Goal: Use online tool/utility: Utilize a website feature to perform a specific function

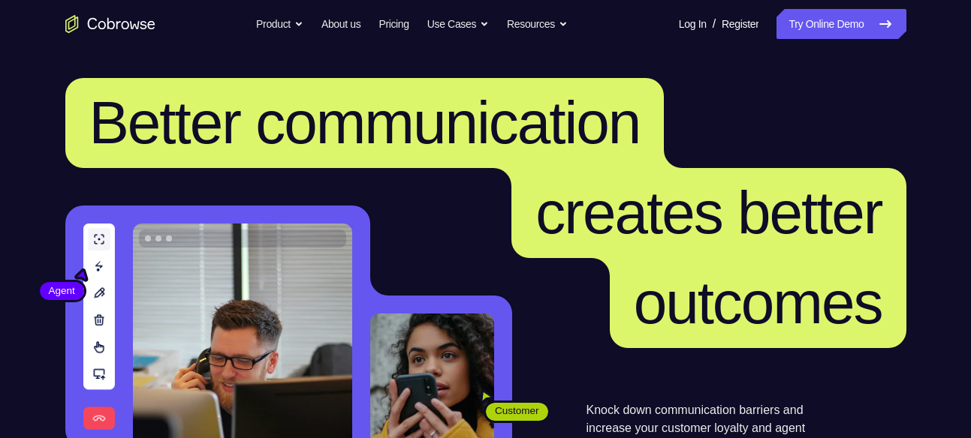
drag, startPoint x: 848, startPoint y: 33, endPoint x: 802, endPoint y: 39, distance: 46.2
click at [848, 33] on link "Try Online Demo" at bounding box center [840, 24] width 129 height 30
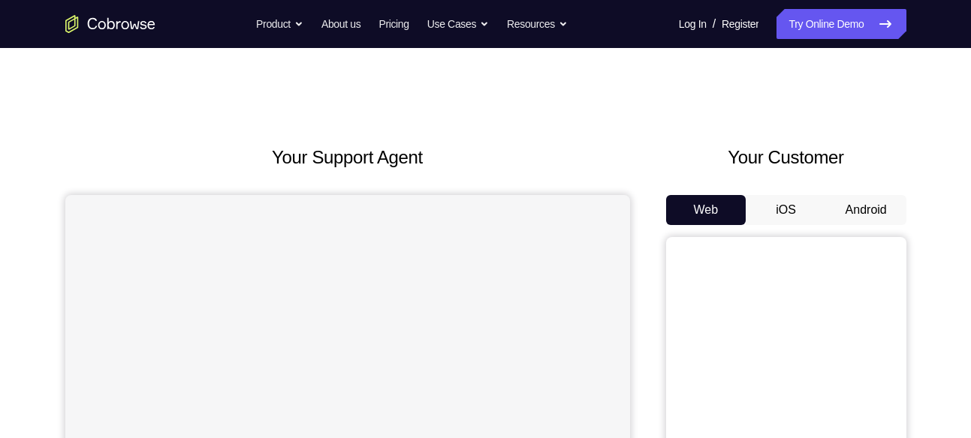
click at [852, 206] on button "Android" at bounding box center [866, 210] width 80 height 30
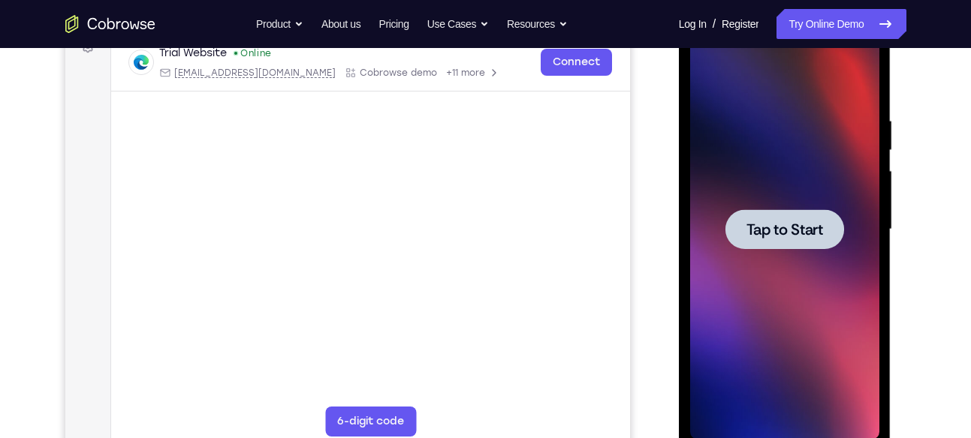
click at [794, 234] on span "Tap to Start" at bounding box center [784, 229] width 77 height 15
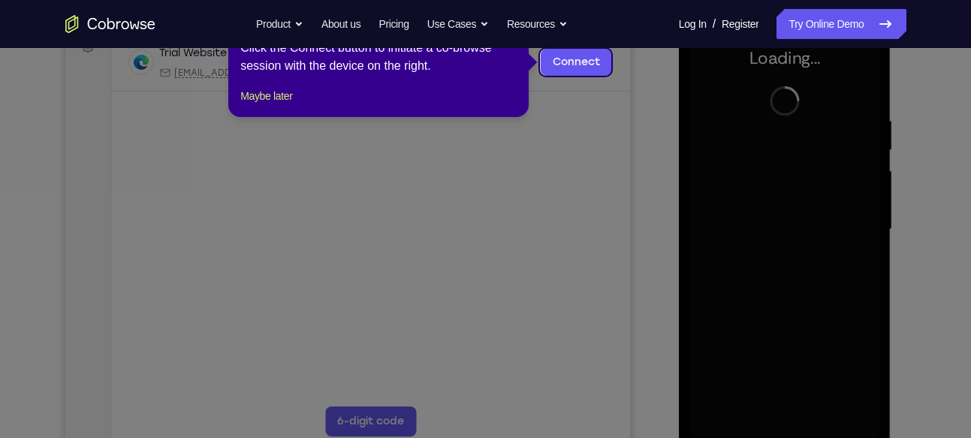
scroll to position [224, 0]
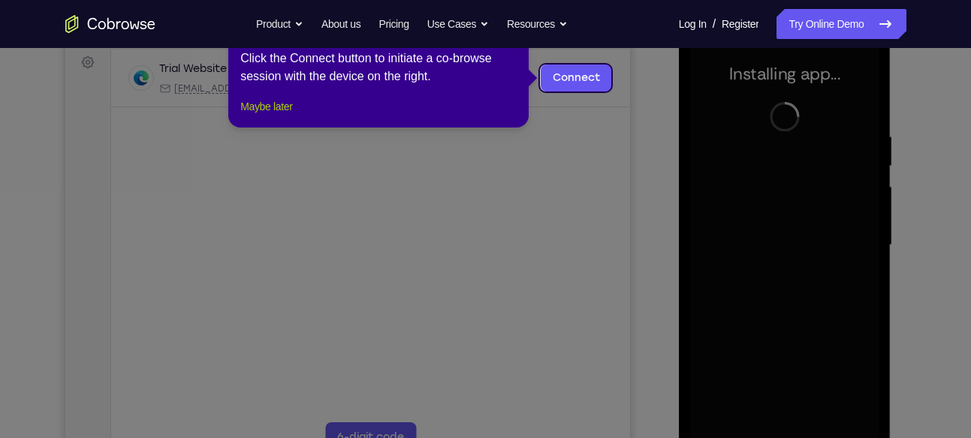
click at [292, 116] on button "Maybe later" at bounding box center [266, 107] width 52 height 18
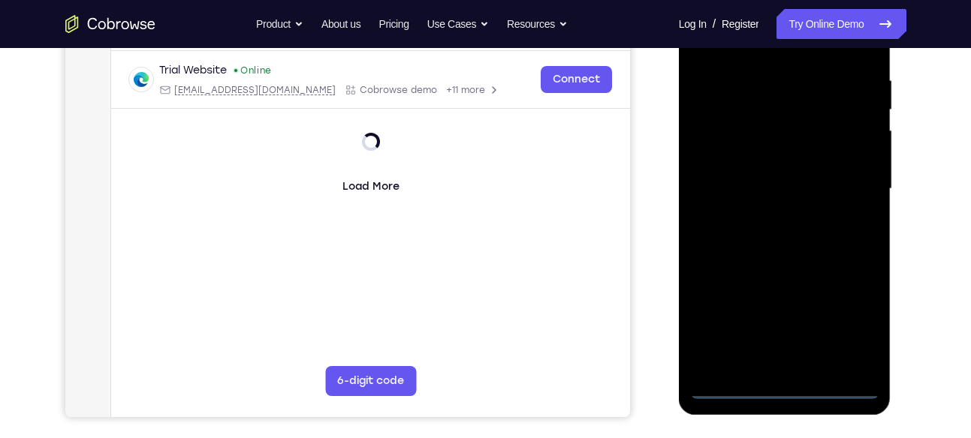
scroll to position [282, 0]
click at [779, 394] on div at bounding box center [784, 188] width 189 height 420
click at [844, 324] on div at bounding box center [784, 188] width 189 height 420
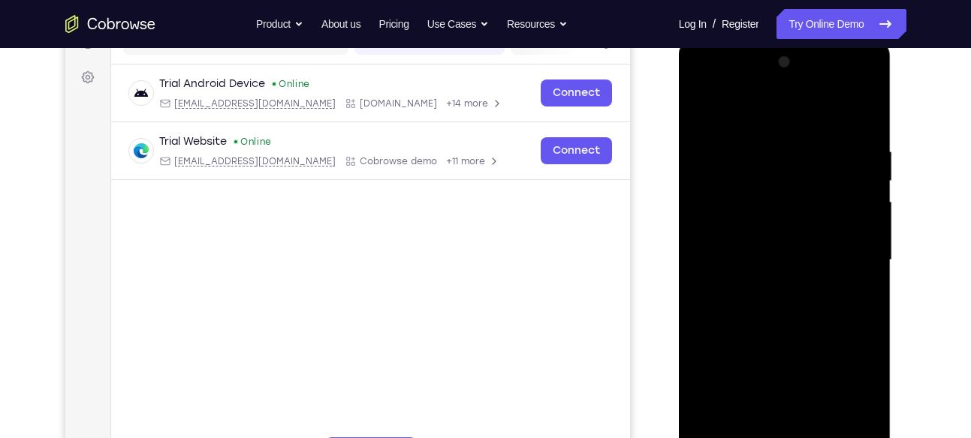
scroll to position [208, 0]
click at [778, 124] on div at bounding box center [784, 262] width 189 height 420
click at [835, 245] on div at bounding box center [784, 262] width 189 height 420
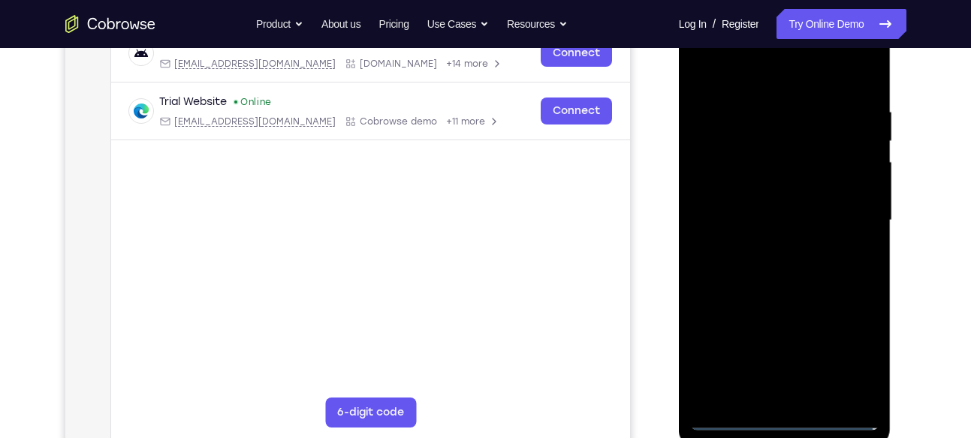
scroll to position [253, 0]
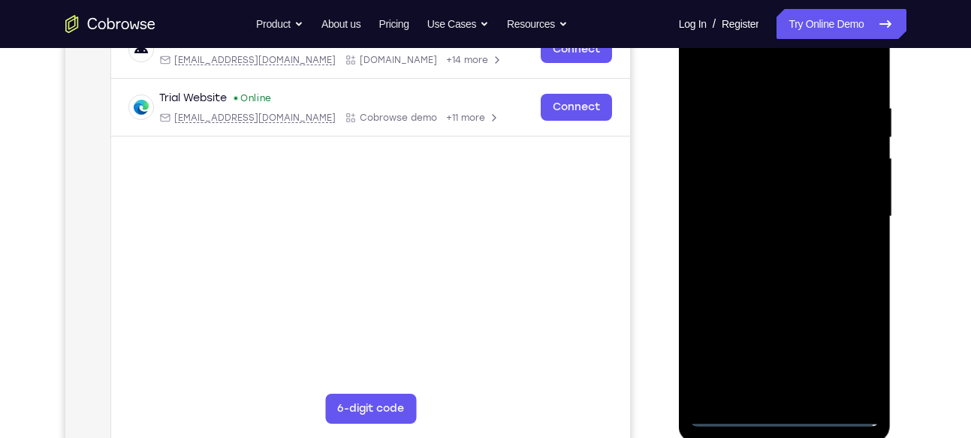
click at [764, 248] on div at bounding box center [784, 217] width 189 height 420
click at [783, 197] on div at bounding box center [784, 217] width 189 height 420
click at [760, 179] on div at bounding box center [784, 217] width 189 height 420
click at [730, 211] on div at bounding box center [784, 217] width 189 height 420
click at [752, 260] on div at bounding box center [784, 217] width 189 height 420
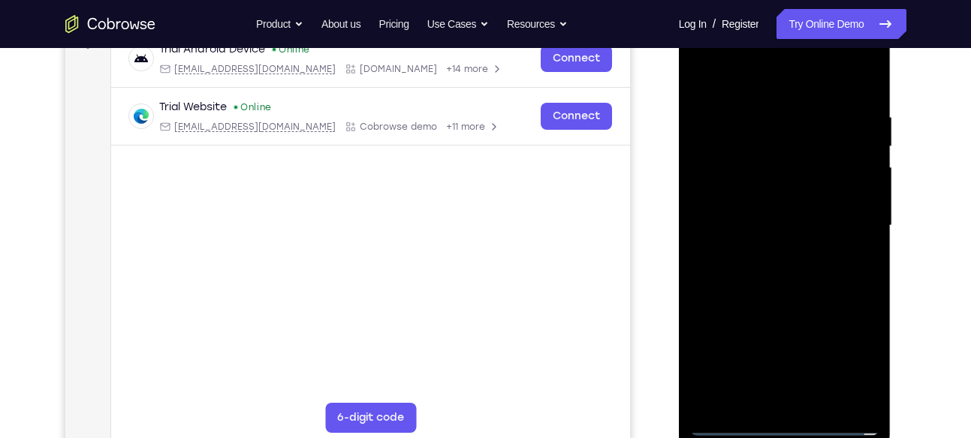
scroll to position [245, 0]
click at [804, 276] on div at bounding box center [784, 225] width 189 height 420
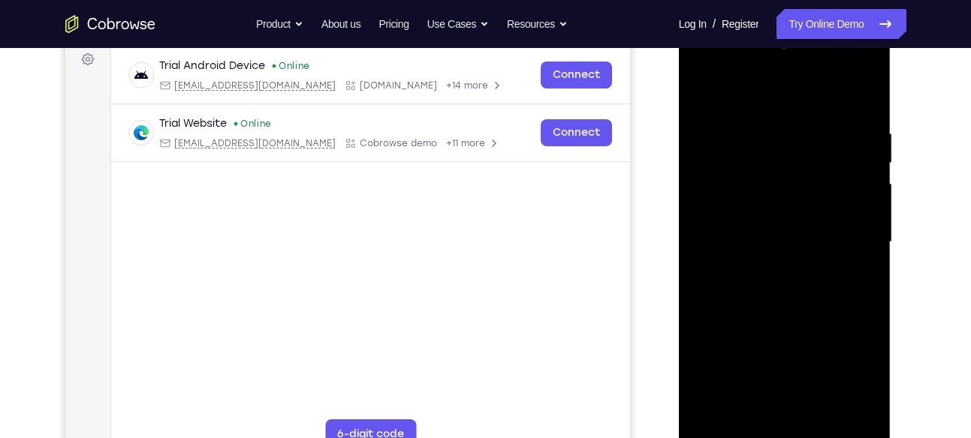
drag, startPoint x: 751, startPoint y: 104, endPoint x: 723, endPoint y: 23, distance: 85.7
click at [723, 23] on div at bounding box center [785, 244] width 212 height 447
click at [754, 291] on div at bounding box center [784, 242] width 189 height 420
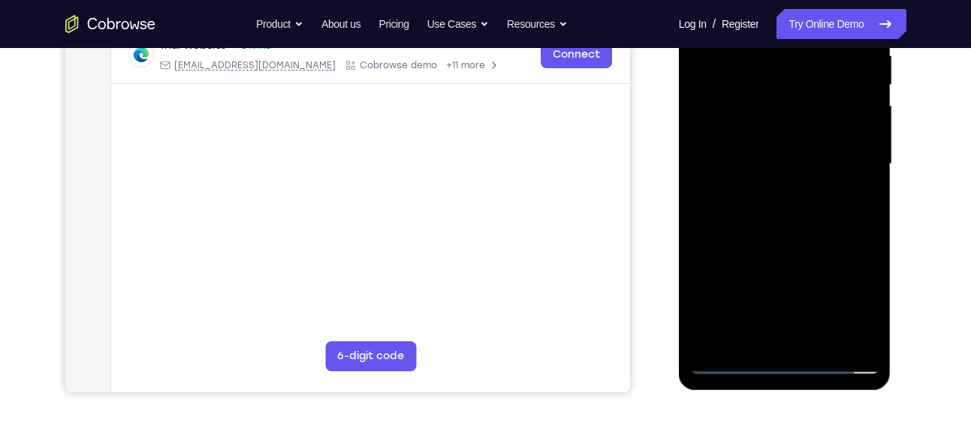
scroll to position [307, 0]
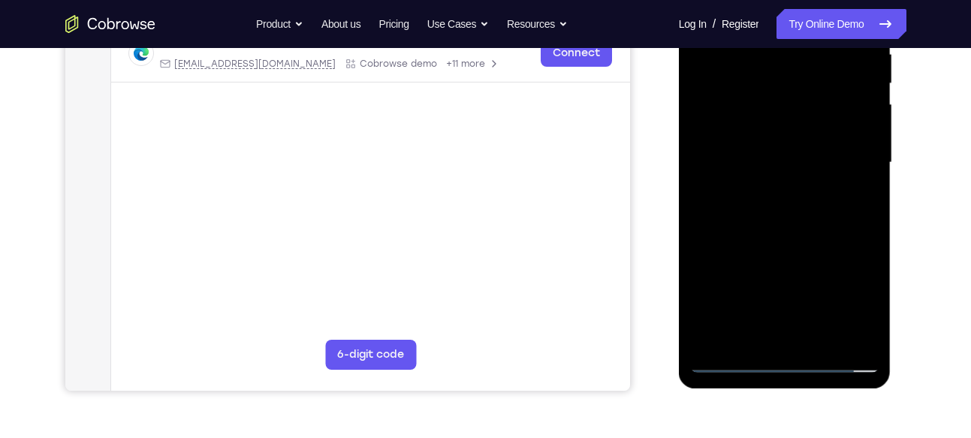
click at [802, 233] on div at bounding box center [784, 163] width 189 height 420
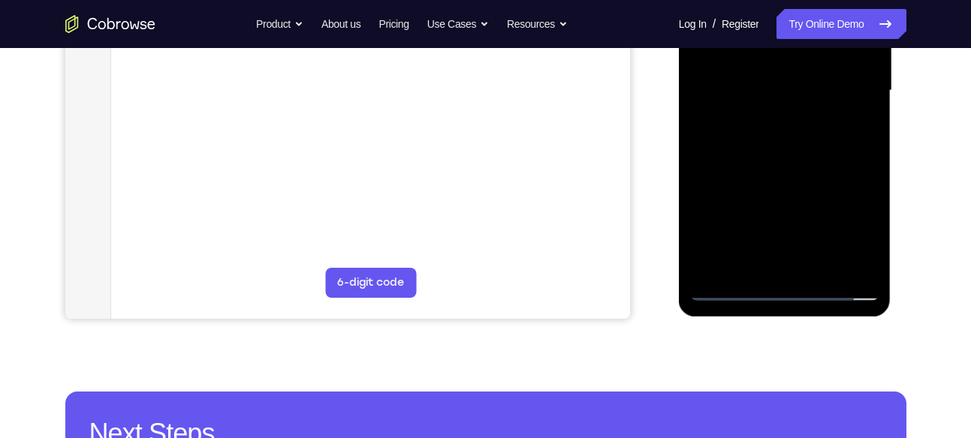
scroll to position [380, 0]
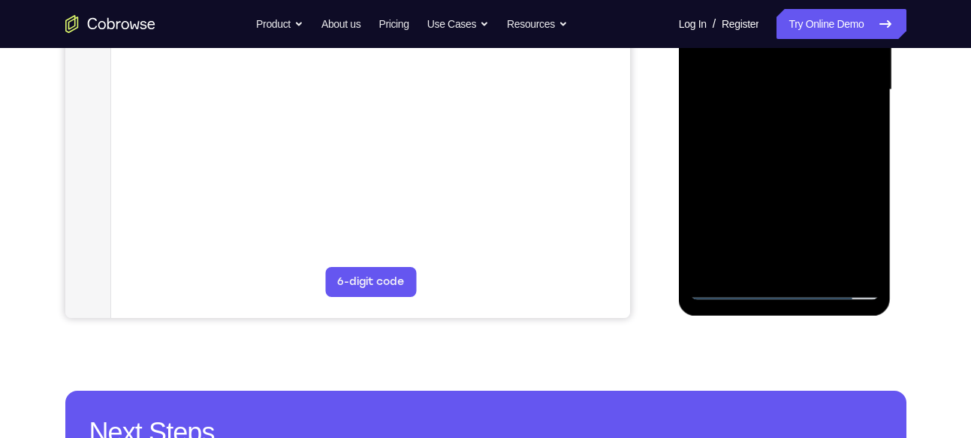
click at [824, 261] on div at bounding box center [784, 90] width 189 height 420
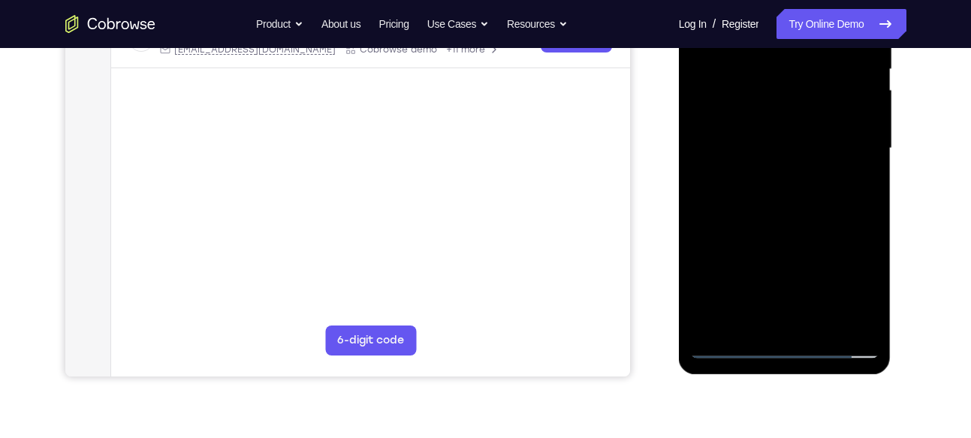
scroll to position [302, 0]
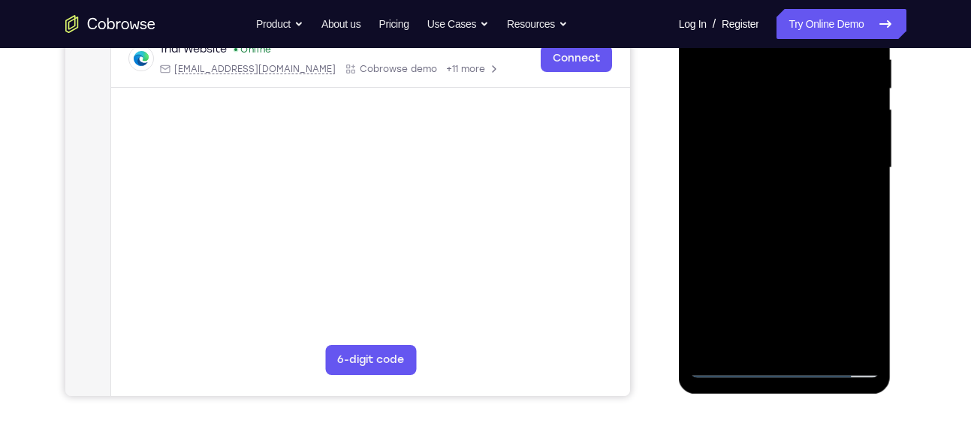
click at [783, 252] on div at bounding box center [784, 168] width 189 height 420
click at [783, 189] on div at bounding box center [784, 168] width 189 height 420
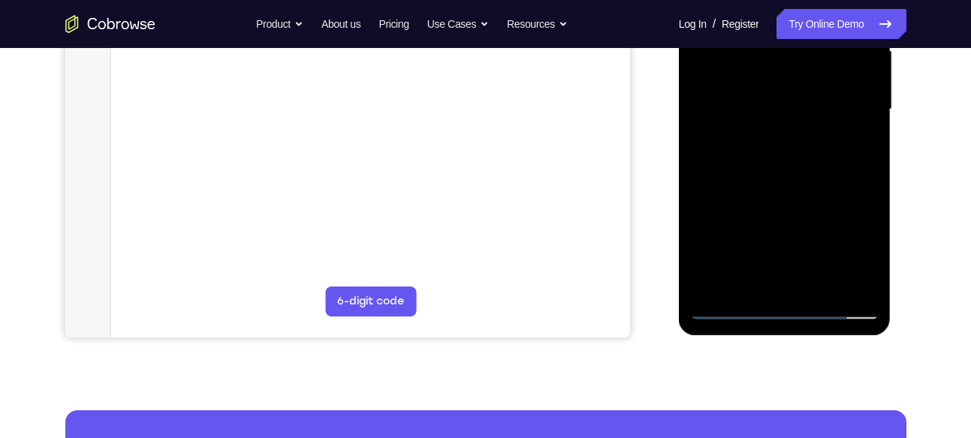
scroll to position [365, 0]
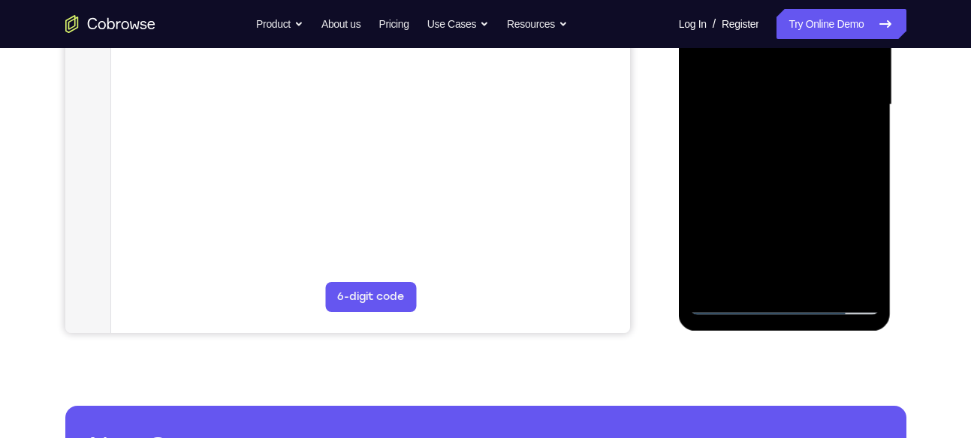
click at [771, 267] on div at bounding box center [784, 105] width 189 height 420
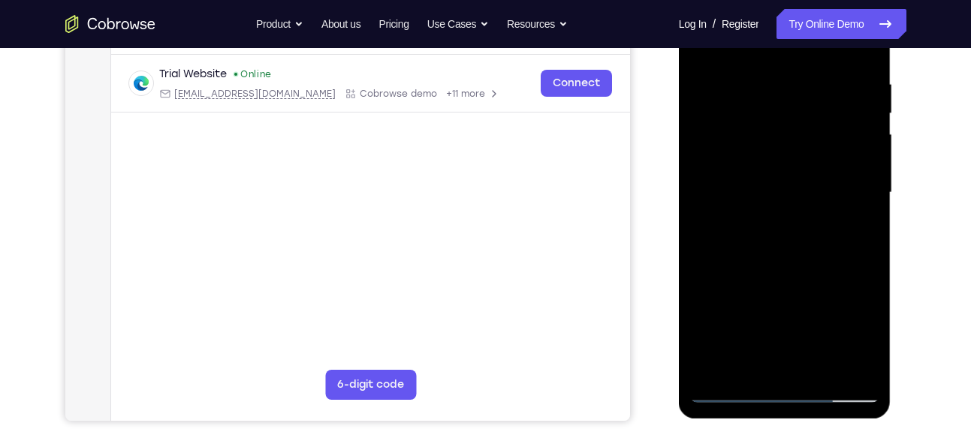
scroll to position [351, 0]
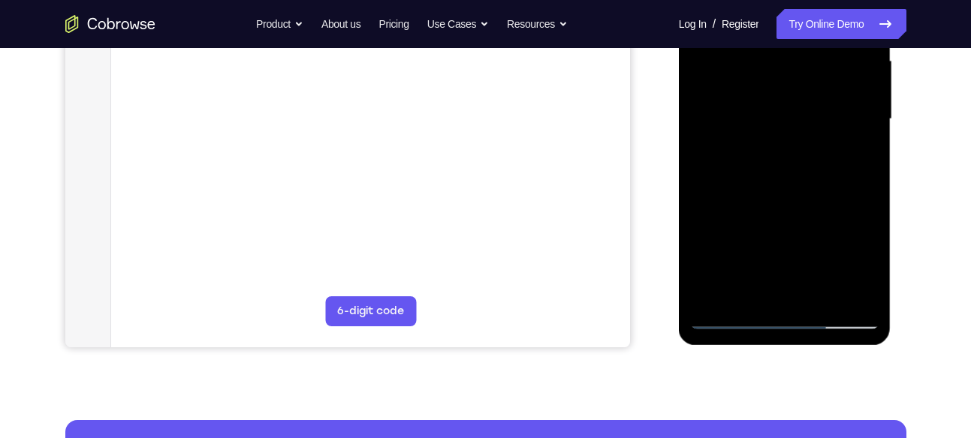
click at [748, 291] on div at bounding box center [784, 119] width 189 height 420
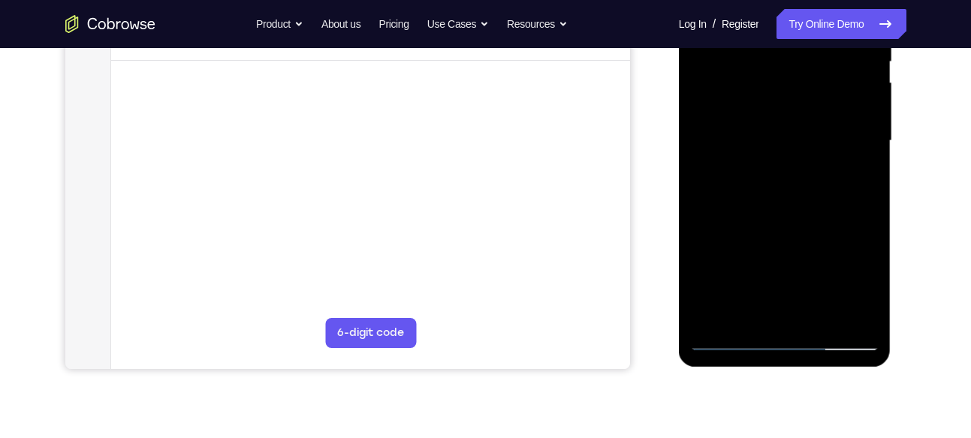
scroll to position [327, 0]
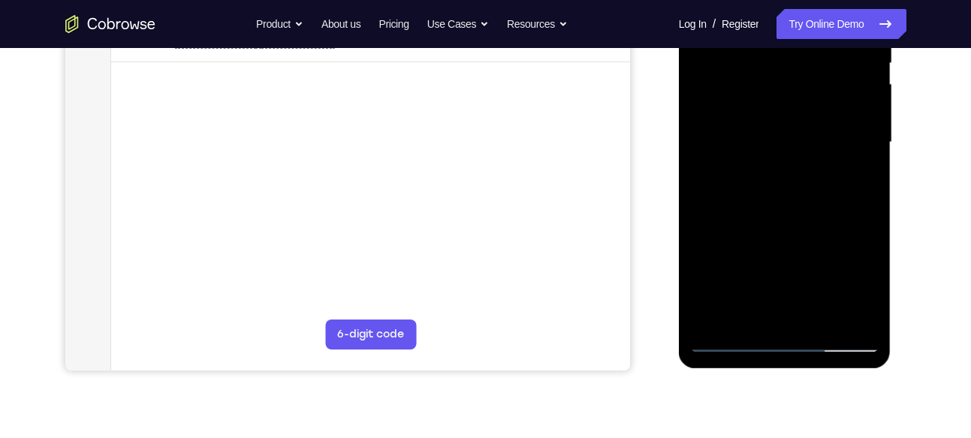
click at [825, 233] on div at bounding box center [784, 142] width 189 height 420
click at [864, 171] on div at bounding box center [784, 142] width 189 height 420
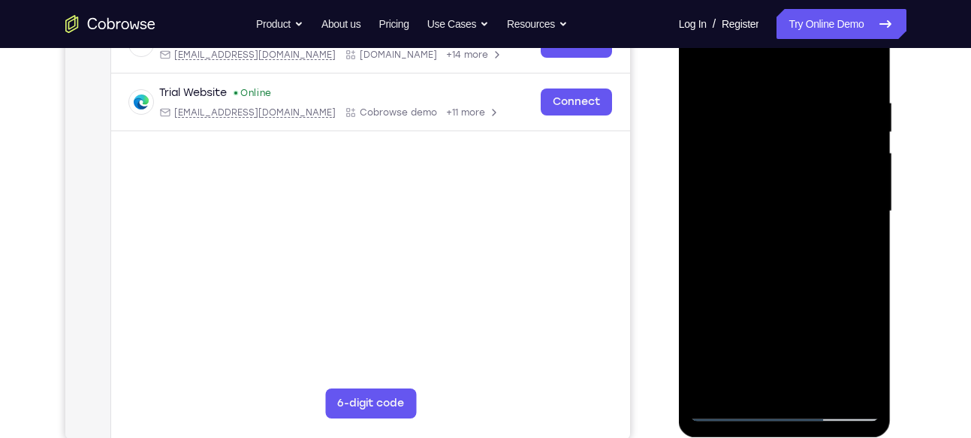
scroll to position [256, 0]
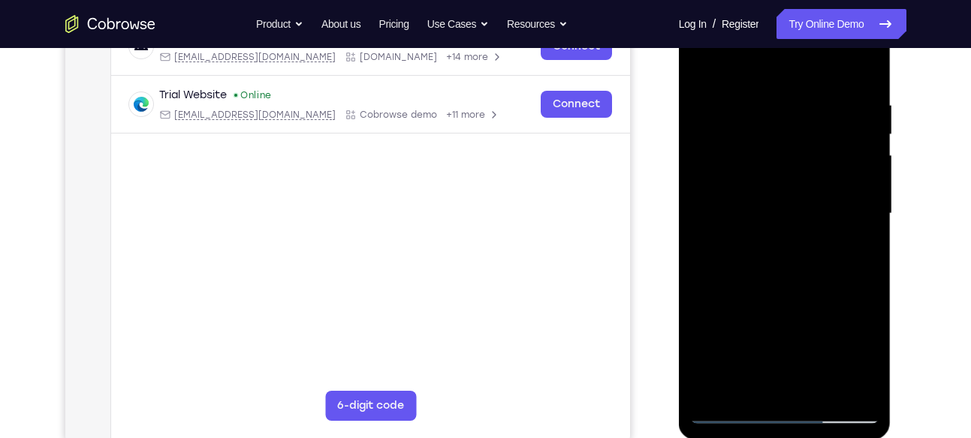
click at [702, 74] on div at bounding box center [784, 214] width 189 height 420
click at [704, 65] on div at bounding box center [784, 214] width 189 height 420
click at [777, 98] on div at bounding box center [784, 214] width 189 height 420
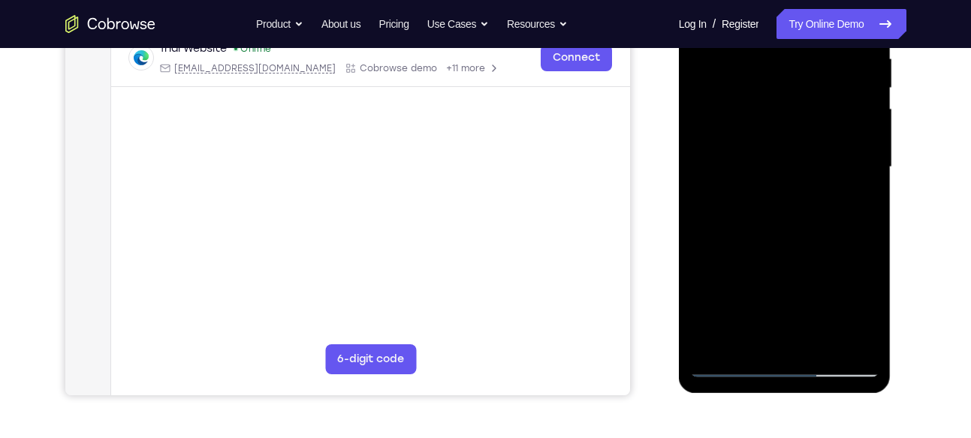
scroll to position [303, 0]
click at [864, 160] on div at bounding box center [784, 166] width 189 height 420
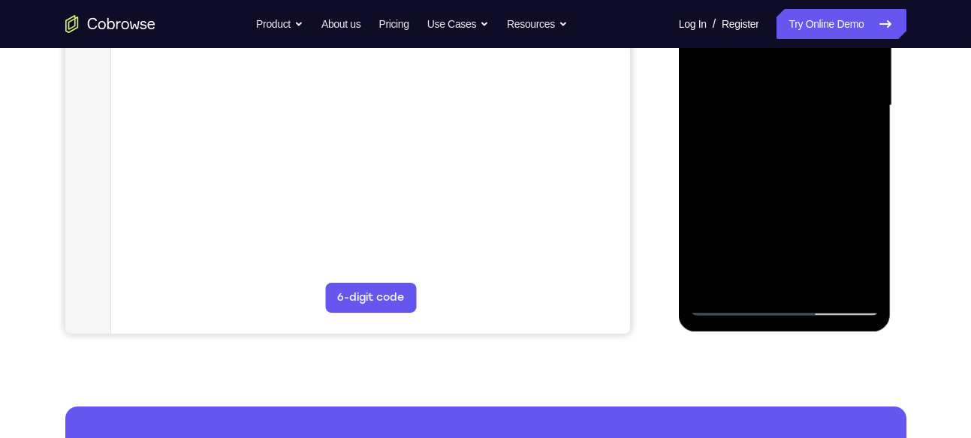
scroll to position [368, 0]
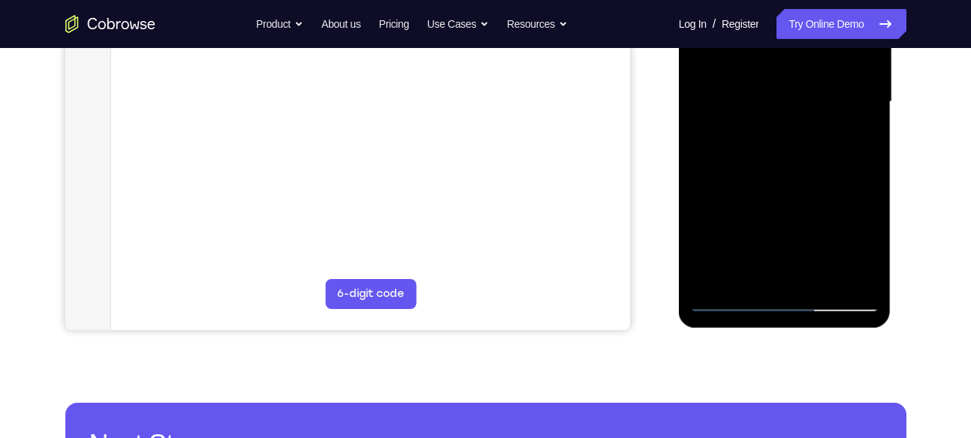
click at [847, 276] on div at bounding box center [784, 102] width 189 height 420
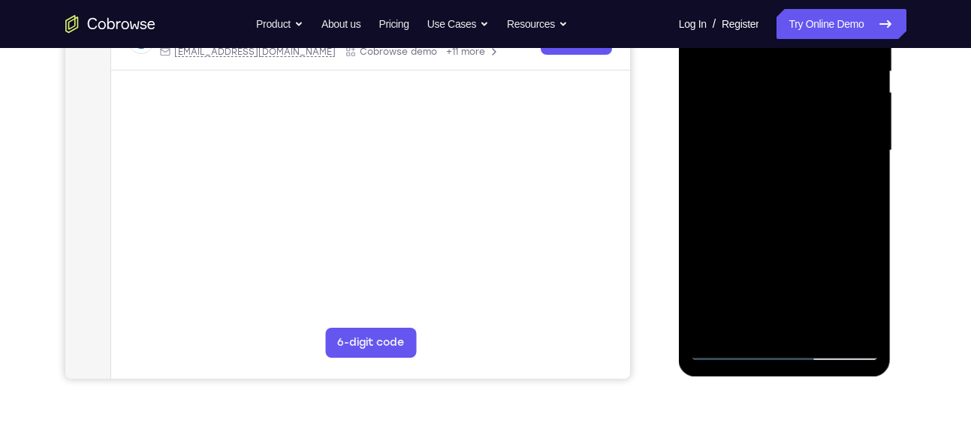
scroll to position [314, 0]
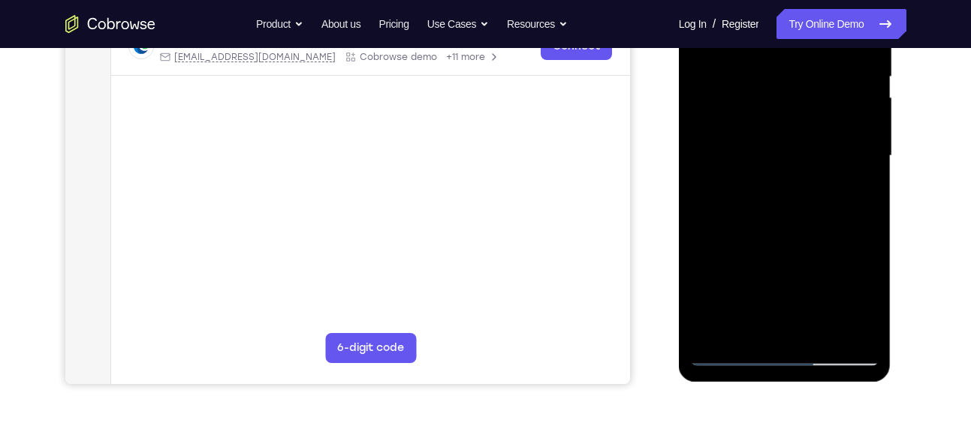
click at [865, 149] on div at bounding box center [784, 156] width 189 height 420
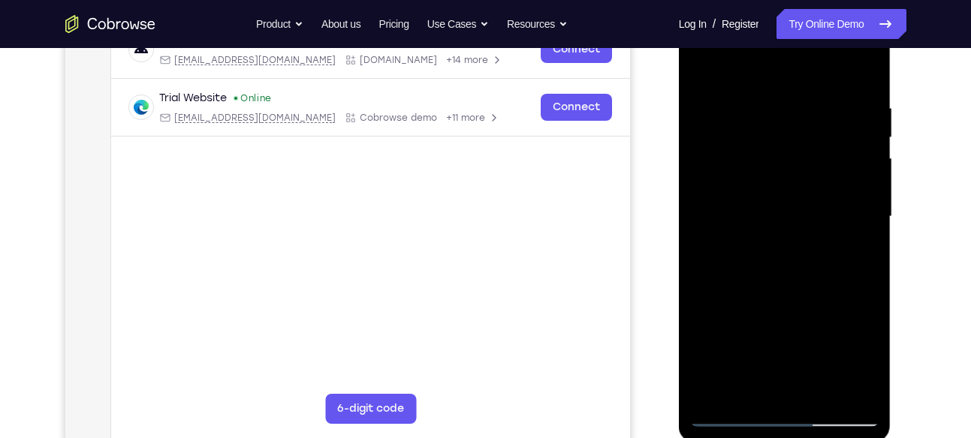
scroll to position [252, 0]
click at [872, 203] on div at bounding box center [784, 218] width 189 height 420
click at [876, 197] on div at bounding box center [784, 218] width 189 height 420
click at [874, 211] on div at bounding box center [784, 218] width 189 height 420
click at [869, 227] on div at bounding box center [784, 218] width 189 height 420
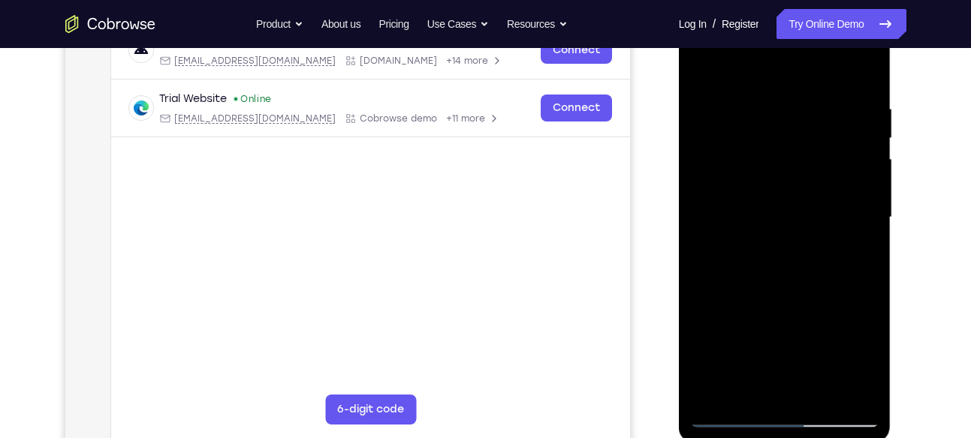
click at [866, 242] on div at bounding box center [784, 218] width 189 height 420
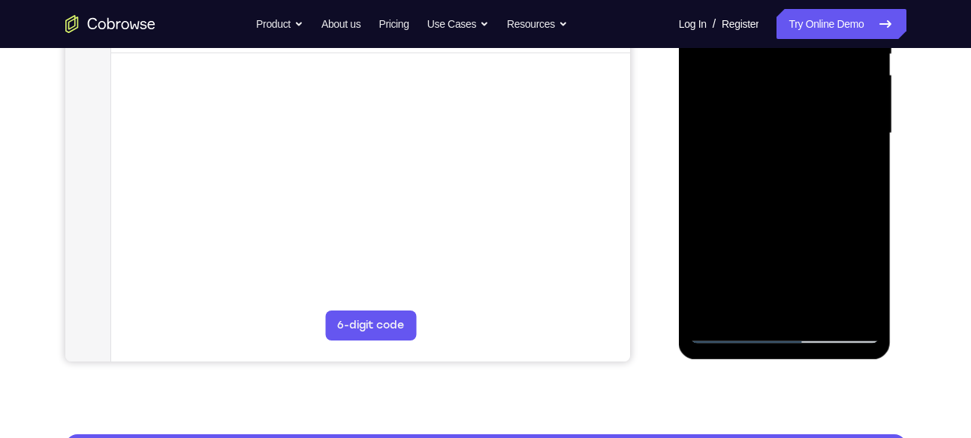
scroll to position [338, 0]
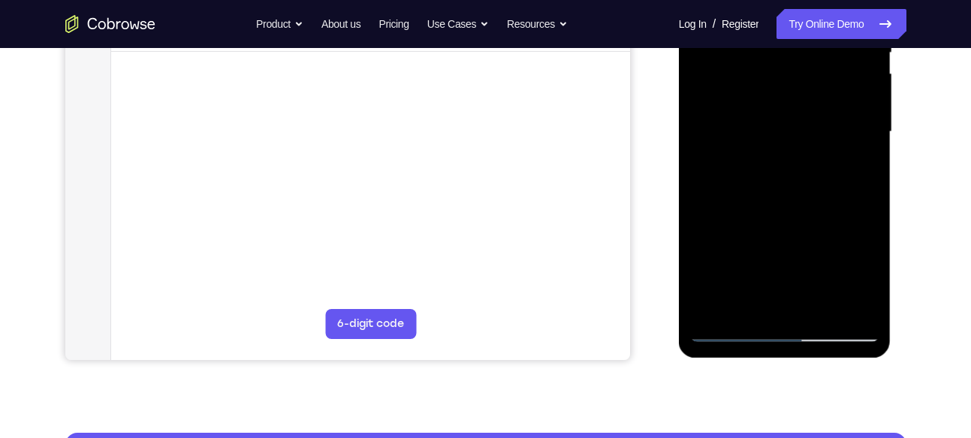
click at [866, 142] on div at bounding box center [784, 132] width 189 height 420
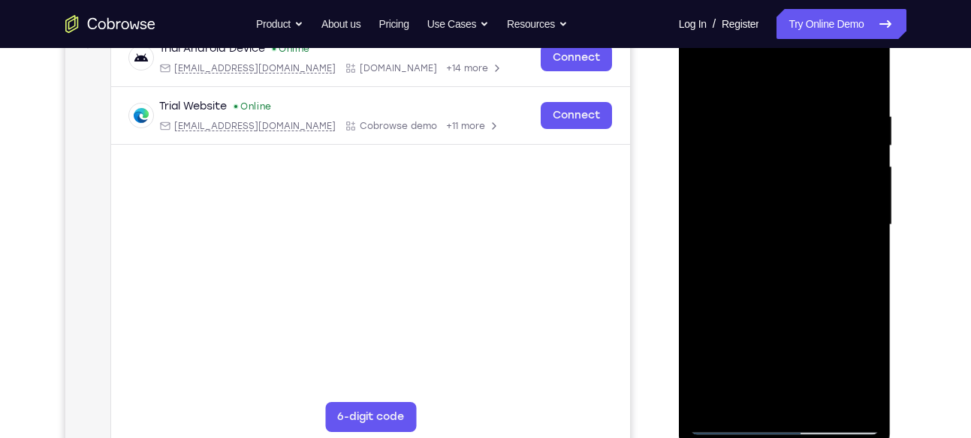
scroll to position [243, 0]
click at [866, 211] on div at bounding box center [784, 227] width 189 height 420
click at [864, 222] on div at bounding box center [784, 227] width 189 height 420
click at [866, 218] on div at bounding box center [784, 227] width 189 height 420
click at [872, 219] on div at bounding box center [784, 227] width 189 height 420
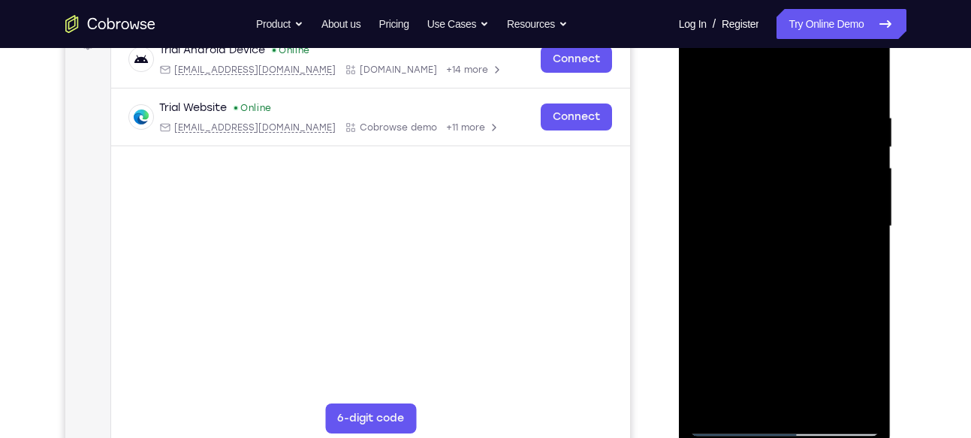
click at [865, 198] on div at bounding box center [784, 227] width 189 height 420
click at [869, 197] on div at bounding box center [784, 227] width 189 height 420
click at [854, 206] on div at bounding box center [784, 227] width 189 height 420
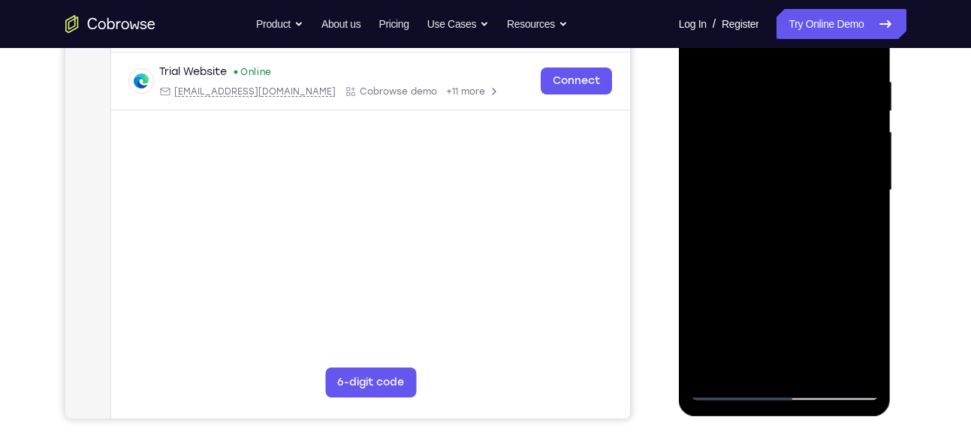
scroll to position [260, 0]
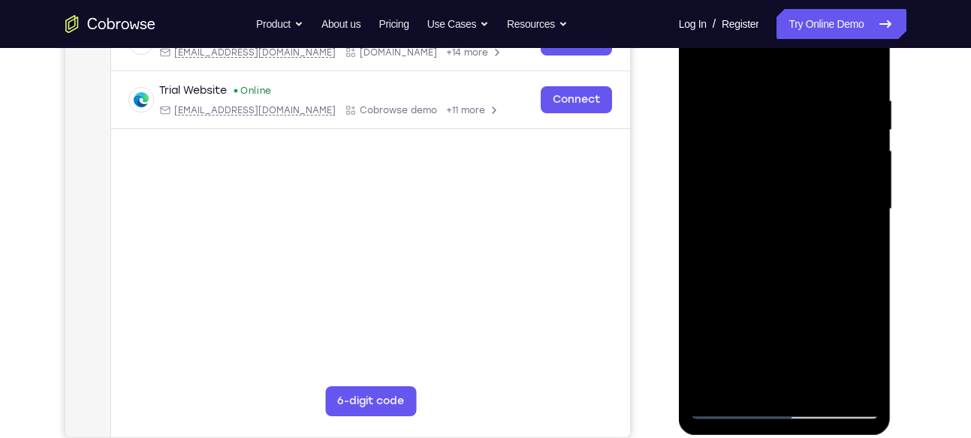
click at [860, 182] on div at bounding box center [784, 209] width 189 height 420
click at [869, 191] on div at bounding box center [784, 209] width 189 height 420
click at [864, 64] on div at bounding box center [784, 209] width 189 height 420
drag, startPoint x: 812, startPoint y: 305, endPoint x: 832, endPoint y: 269, distance: 41.0
click at [832, 269] on div at bounding box center [784, 209] width 189 height 420
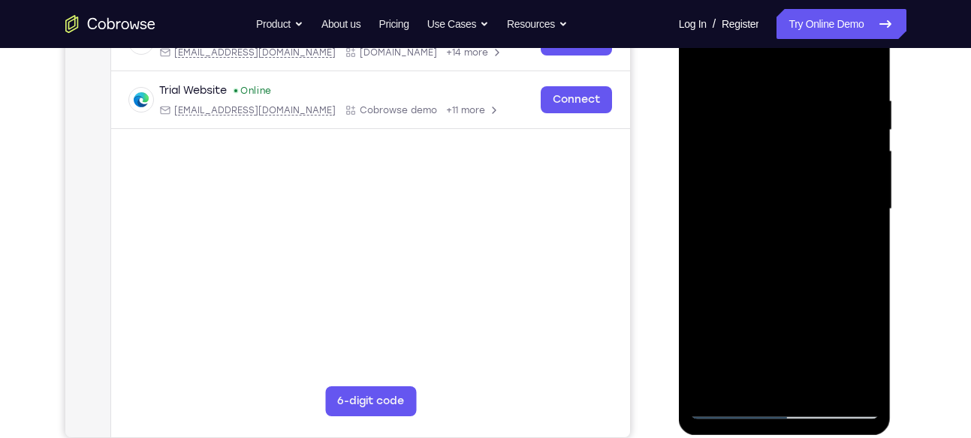
drag, startPoint x: 823, startPoint y: 134, endPoint x: 798, endPoint y: 327, distance: 195.3
click at [798, 327] on div at bounding box center [784, 209] width 189 height 420
click at [810, 94] on div at bounding box center [784, 209] width 189 height 420
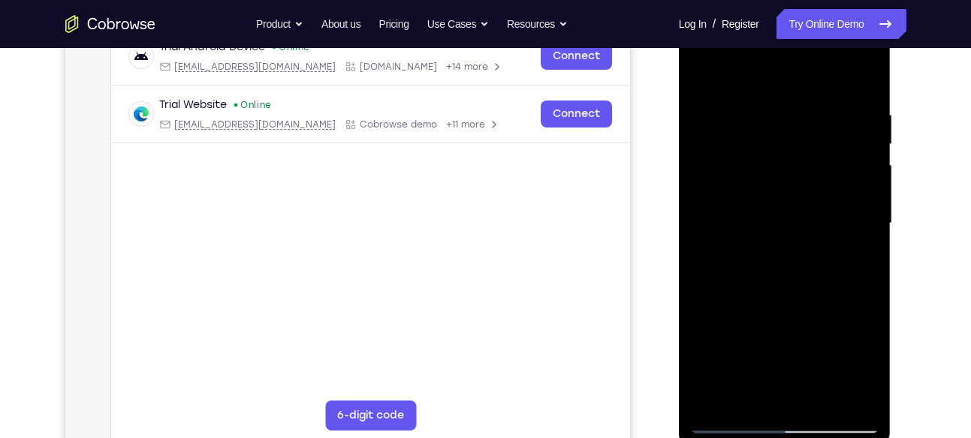
click at [840, 178] on div at bounding box center [784, 224] width 189 height 420
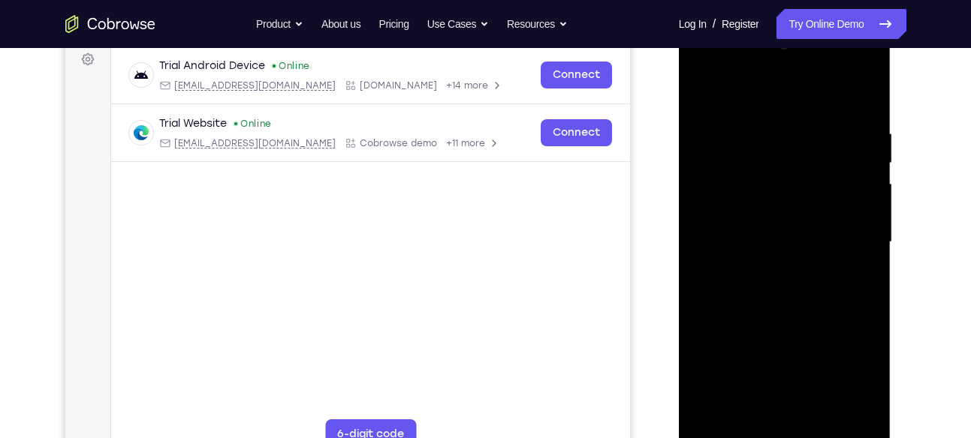
scroll to position [224, 0]
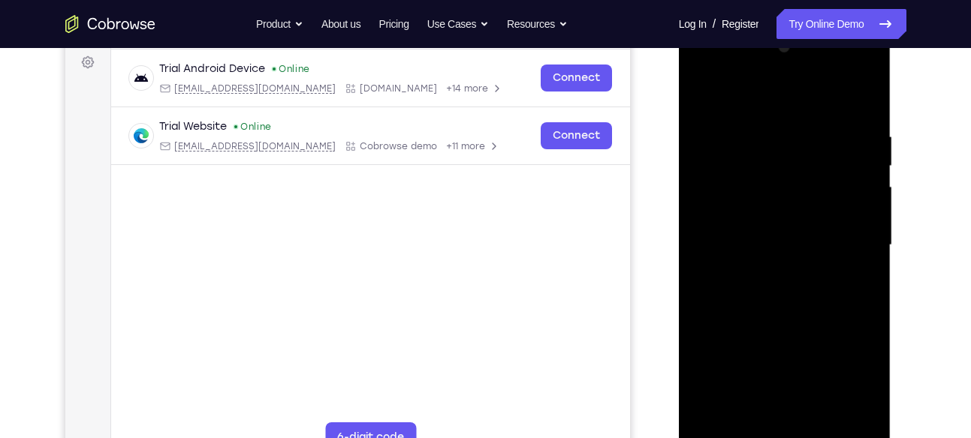
click at [868, 98] on div at bounding box center [784, 245] width 189 height 420
click at [866, 98] on div at bounding box center [784, 245] width 189 height 420
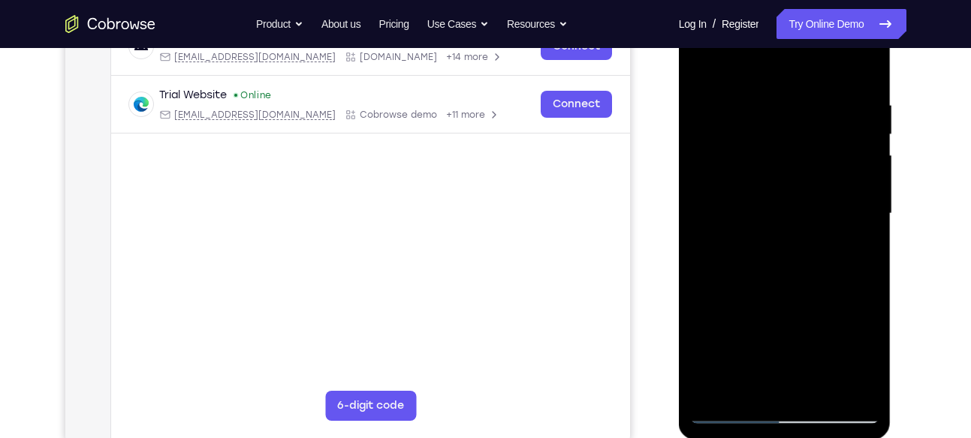
click at [759, 102] on div at bounding box center [784, 214] width 189 height 420
click at [706, 62] on div at bounding box center [784, 214] width 189 height 420
click at [703, 62] on div at bounding box center [784, 214] width 189 height 420
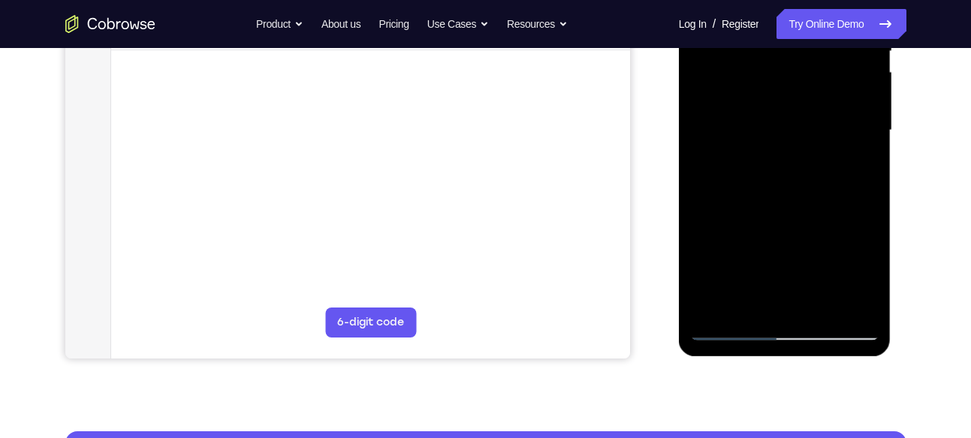
scroll to position [340, 0]
click at [814, 309] on div at bounding box center [784, 130] width 189 height 420
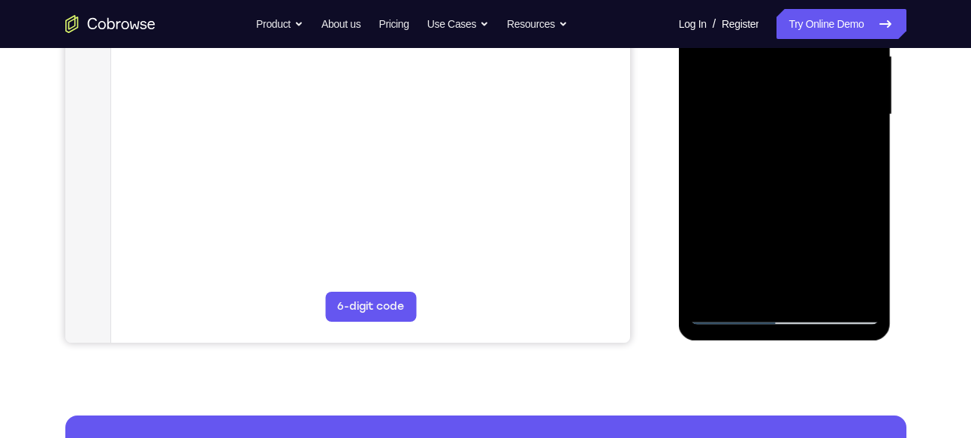
scroll to position [358, 0]
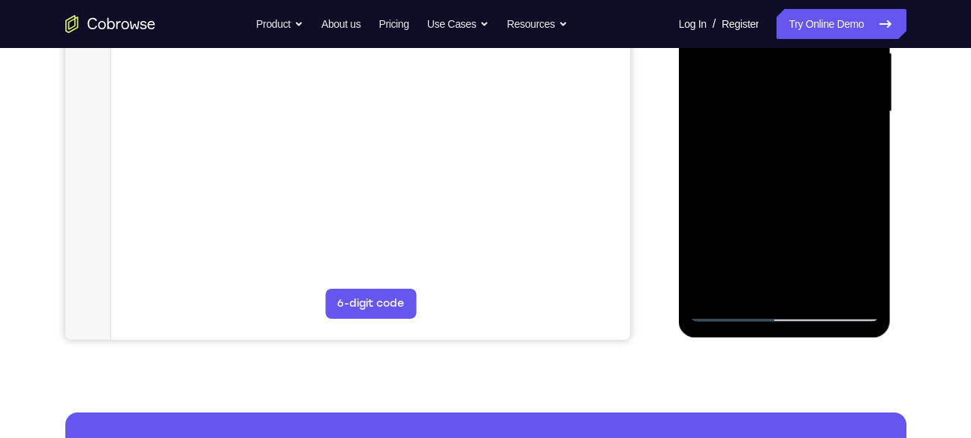
click at [727, 310] on div at bounding box center [784, 112] width 189 height 420
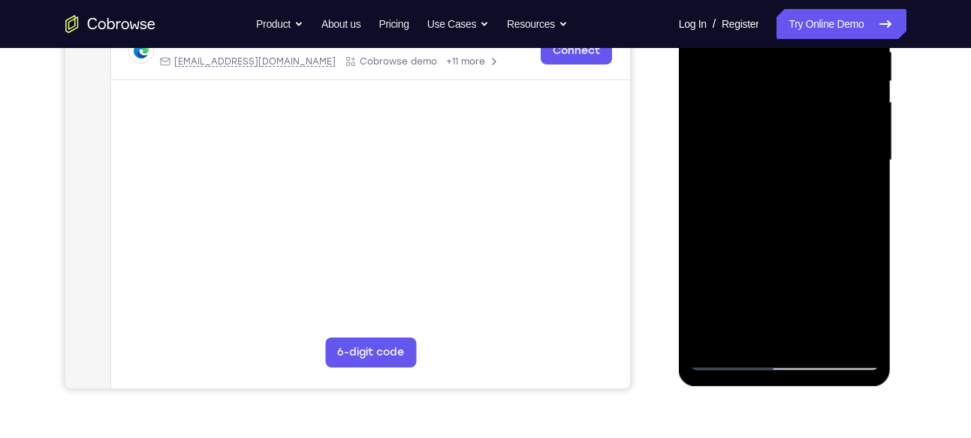
scroll to position [309, 0]
drag, startPoint x: 741, startPoint y: 201, endPoint x: 760, endPoint y: 58, distance: 144.7
click at [760, 58] on div at bounding box center [784, 161] width 189 height 420
drag, startPoint x: 758, startPoint y: 260, endPoint x: 783, endPoint y: 59, distance: 202.0
click at [783, 59] on div at bounding box center [784, 161] width 189 height 420
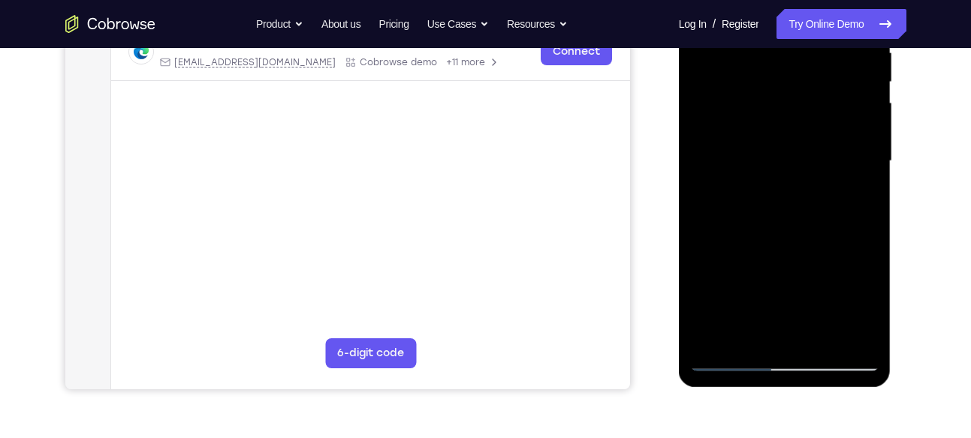
drag, startPoint x: 758, startPoint y: 268, endPoint x: 768, endPoint y: 44, distance: 224.7
click at [768, 44] on div at bounding box center [784, 161] width 189 height 420
drag, startPoint x: 748, startPoint y: 213, endPoint x: 760, endPoint y: 59, distance: 154.4
click at [760, 59] on div at bounding box center [784, 161] width 189 height 420
drag, startPoint x: 746, startPoint y: 220, endPoint x: 772, endPoint y: 73, distance: 149.5
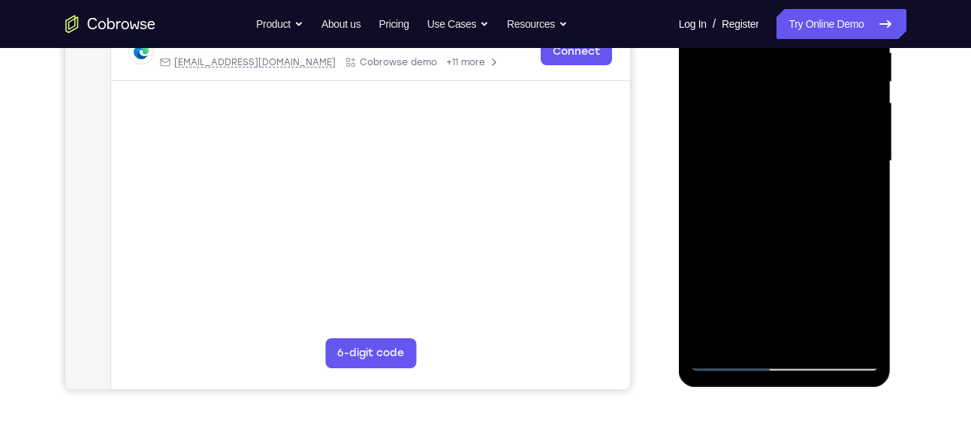
click at [772, 73] on div at bounding box center [784, 161] width 189 height 420
drag, startPoint x: 760, startPoint y: 227, endPoint x: 770, endPoint y: 70, distance: 157.9
click at [770, 70] on div at bounding box center [784, 161] width 189 height 420
drag, startPoint x: 769, startPoint y: 267, endPoint x: 778, endPoint y: 125, distance: 143.0
click at [778, 125] on div at bounding box center [784, 161] width 189 height 420
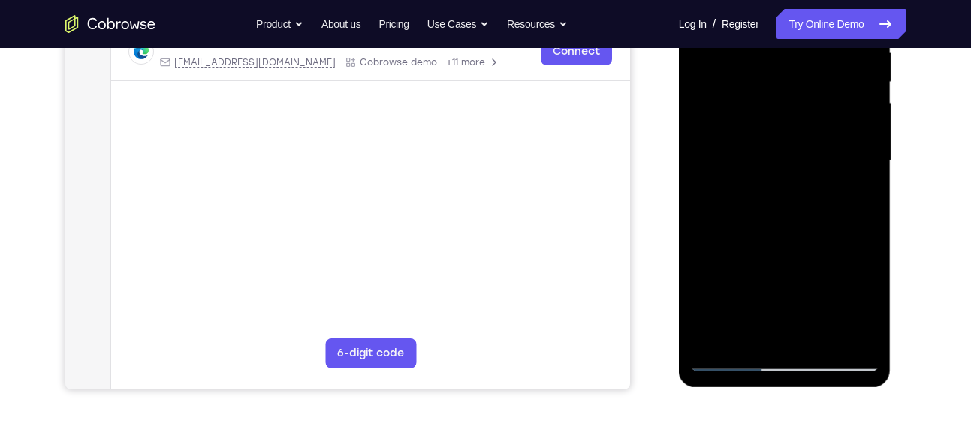
drag, startPoint x: 770, startPoint y: 274, endPoint x: 784, endPoint y: 97, distance: 177.7
click at [784, 97] on div at bounding box center [784, 161] width 189 height 420
drag, startPoint x: 817, startPoint y: 291, endPoint x: 835, endPoint y: 155, distance: 136.3
click at [835, 155] on div at bounding box center [784, 161] width 189 height 420
drag, startPoint x: 818, startPoint y: 322, endPoint x: 845, endPoint y: 191, distance: 134.0
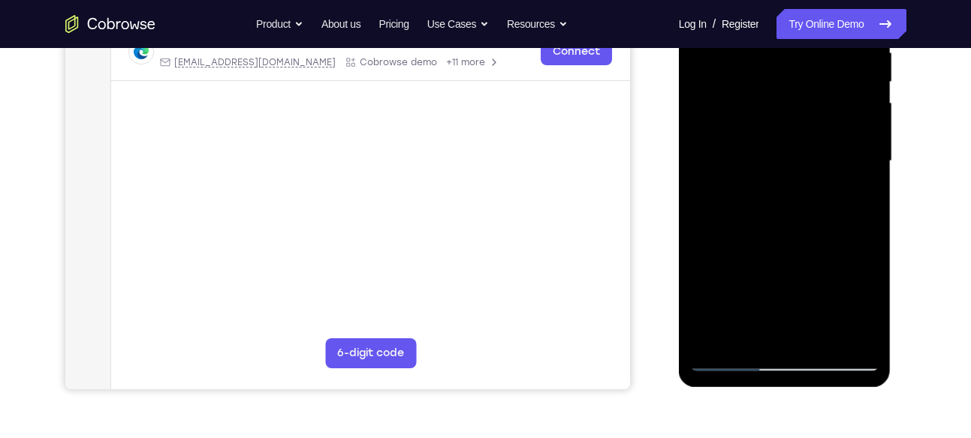
click at [845, 191] on div at bounding box center [784, 161] width 189 height 420
click at [825, 336] on div at bounding box center [784, 161] width 189 height 420
drag, startPoint x: 755, startPoint y: 294, endPoint x: 787, endPoint y: 134, distance: 162.2
click at [787, 134] on div at bounding box center [784, 161] width 189 height 420
drag, startPoint x: 757, startPoint y: 294, endPoint x: 774, endPoint y: 194, distance: 101.2
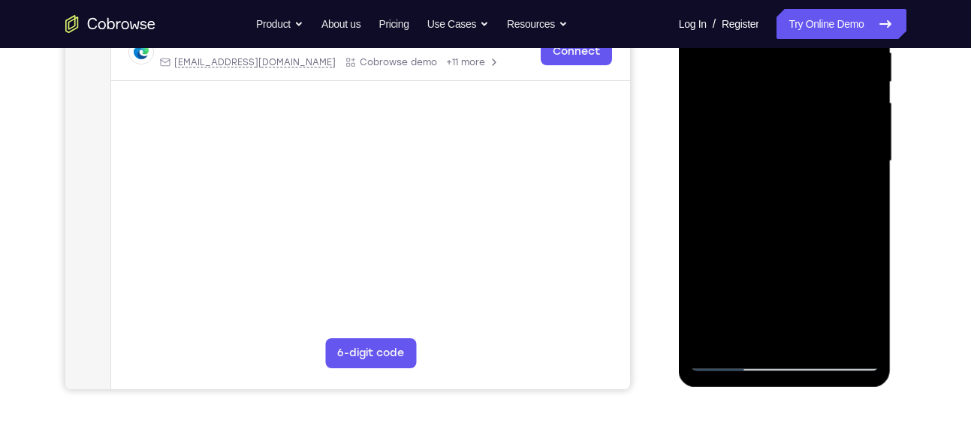
click at [774, 194] on div at bounding box center [784, 161] width 189 height 420
drag, startPoint x: 758, startPoint y: 322, endPoint x: 766, endPoint y: 243, distance: 79.2
click at [766, 243] on div at bounding box center [784, 161] width 189 height 420
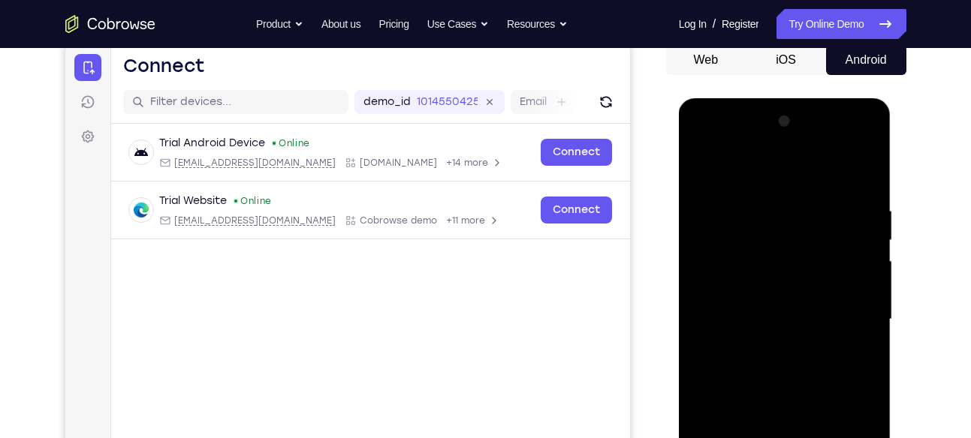
scroll to position [146, 0]
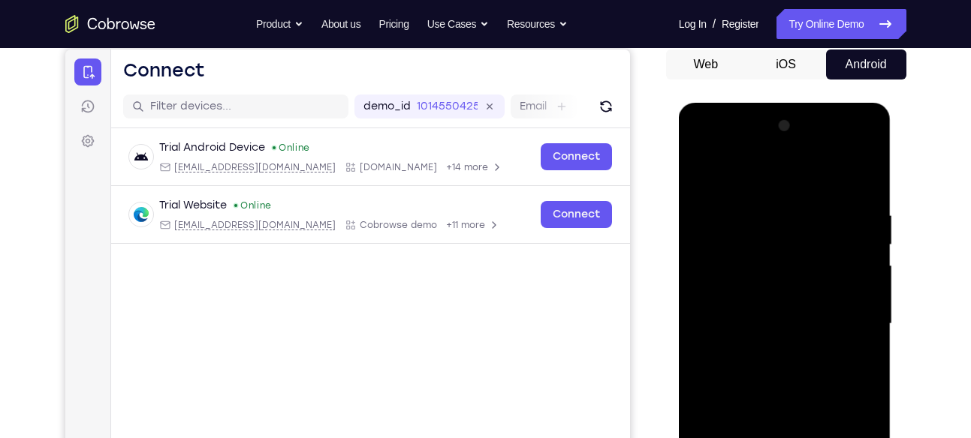
drag, startPoint x: 709, startPoint y: 169, endPoint x: 717, endPoint y: 184, distance: 16.8
click at [709, 169] on div at bounding box center [784, 324] width 189 height 420
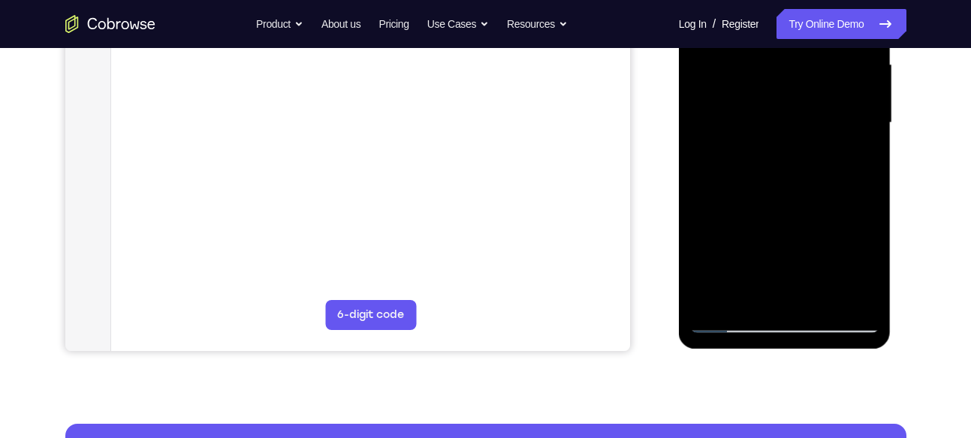
scroll to position [348, 0]
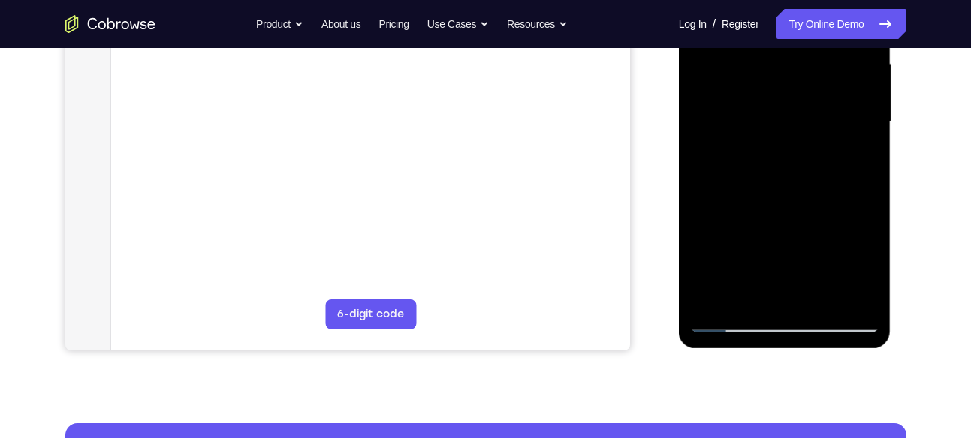
drag, startPoint x: 777, startPoint y: 256, endPoint x: 806, endPoint y: 116, distance: 143.4
click at [806, 116] on div at bounding box center [784, 122] width 189 height 420
drag, startPoint x: 783, startPoint y: 254, endPoint x: 817, endPoint y: 42, distance: 214.4
click at [817, 42] on div at bounding box center [784, 122] width 189 height 420
drag, startPoint x: 797, startPoint y: 205, endPoint x: 827, endPoint y: -41, distance: 247.2
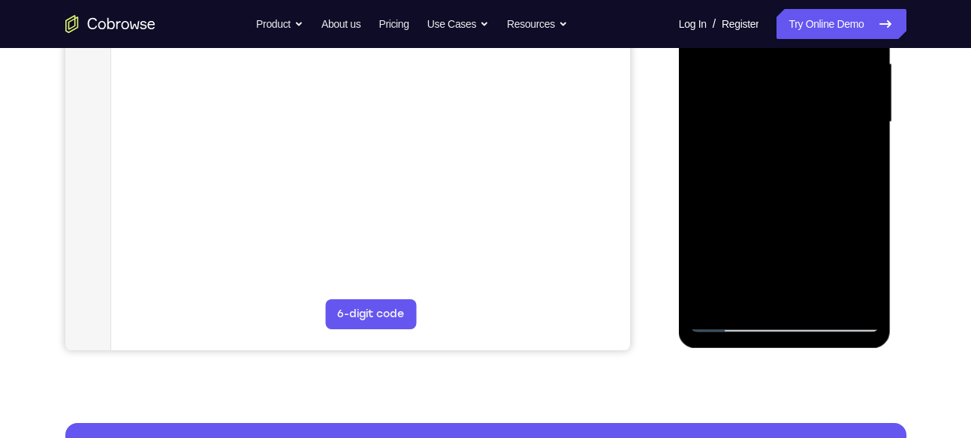
click at [827, 0] on div at bounding box center [784, 122] width 189 height 420
drag, startPoint x: 799, startPoint y: 140, endPoint x: 815, endPoint y: -46, distance: 186.9
click at [815, 0] on div at bounding box center [784, 122] width 189 height 420
drag, startPoint x: 777, startPoint y: 215, endPoint x: 818, endPoint y: -12, distance: 231.2
click at [818, 0] on div at bounding box center [784, 122] width 189 height 420
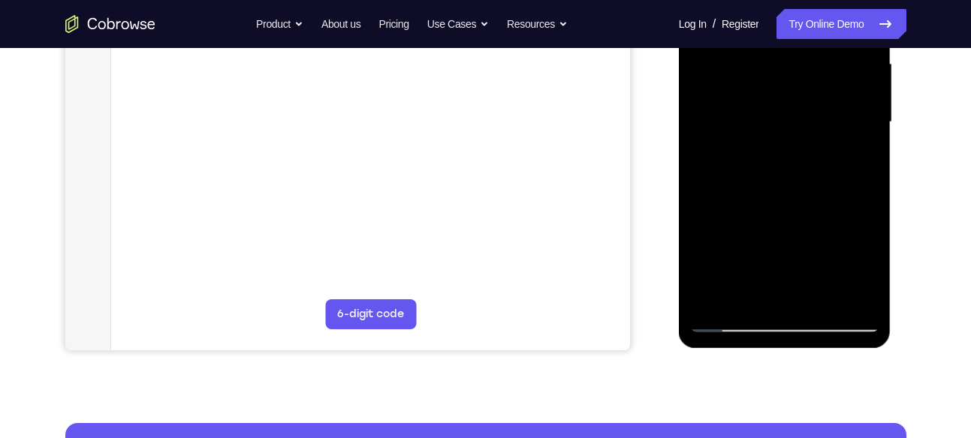
drag, startPoint x: 796, startPoint y: 184, endPoint x: 818, endPoint y: 52, distance: 133.9
click at [818, 52] on div at bounding box center [784, 122] width 189 height 420
drag, startPoint x: 787, startPoint y: 198, endPoint x: 811, endPoint y: 38, distance: 161.6
click at [811, 38] on div at bounding box center [784, 122] width 189 height 420
drag, startPoint x: 778, startPoint y: 185, endPoint x: 789, endPoint y: 90, distance: 95.2
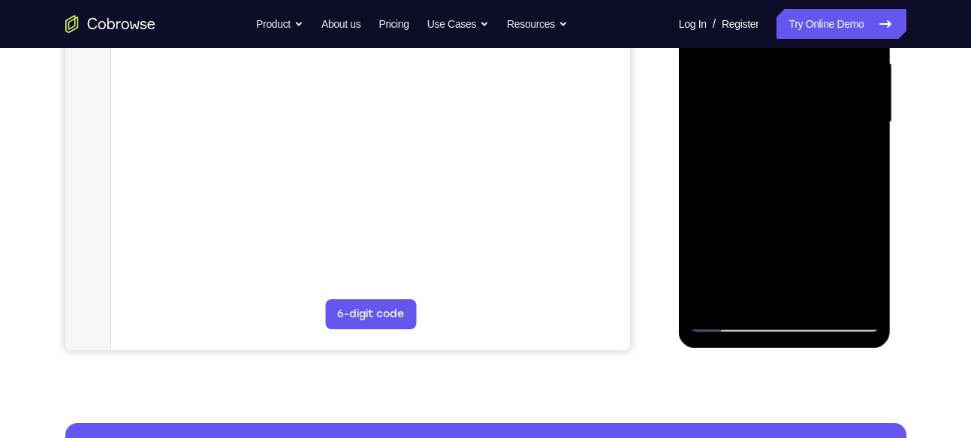
click at [789, 90] on div at bounding box center [784, 122] width 189 height 420
drag, startPoint x: 782, startPoint y: 201, endPoint x: 798, endPoint y: 70, distance: 132.3
click at [798, 70] on div at bounding box center [784, 122] width 189 height 420
drag, startPoint x: 790, startPoint y: 194, endPoint x: 799, endPoint y: 88, distance: 107.0
click at [799, 88] on div at bounding box center [784, 122] width 189 height 420
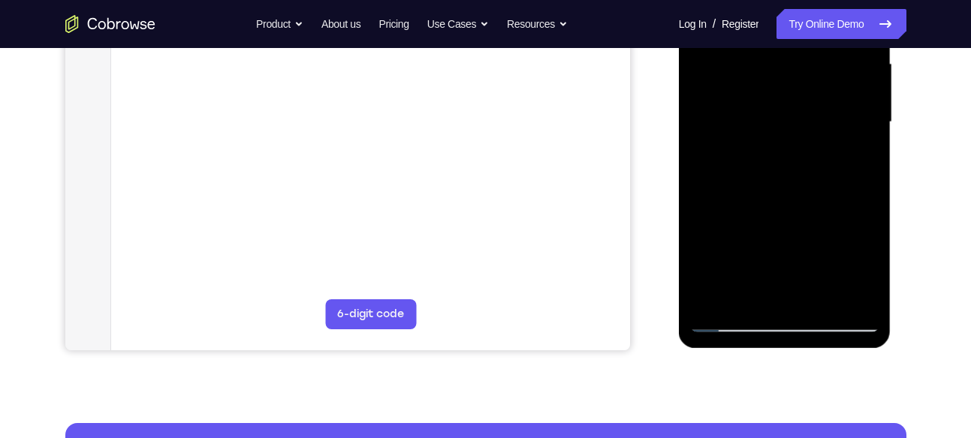
drag, startPoint x: 763, startPoint y: 215, endPoint x: 736, endPoint y: -9, distance: 226.0
click at [736, 0] on div at bounding box center [784, 122] width 189 height 420
click at [821, 297] on div at bounding box center [784, 122] width 189 height 420
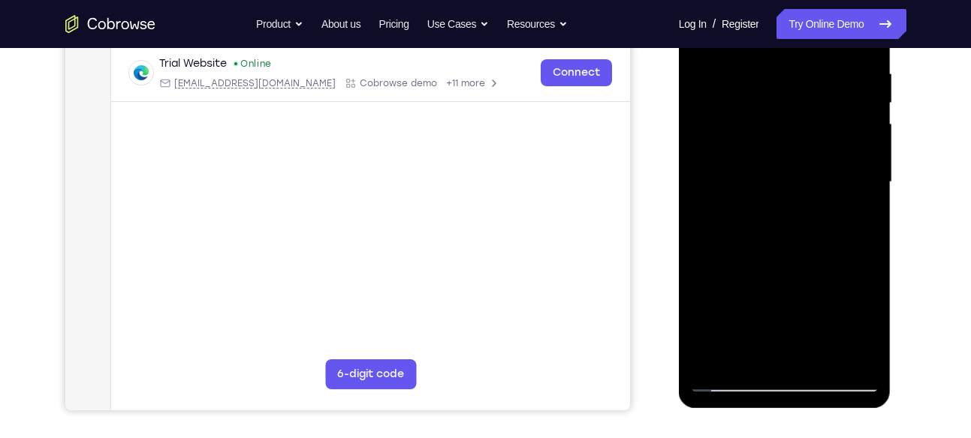
scroll to position [285, 0]
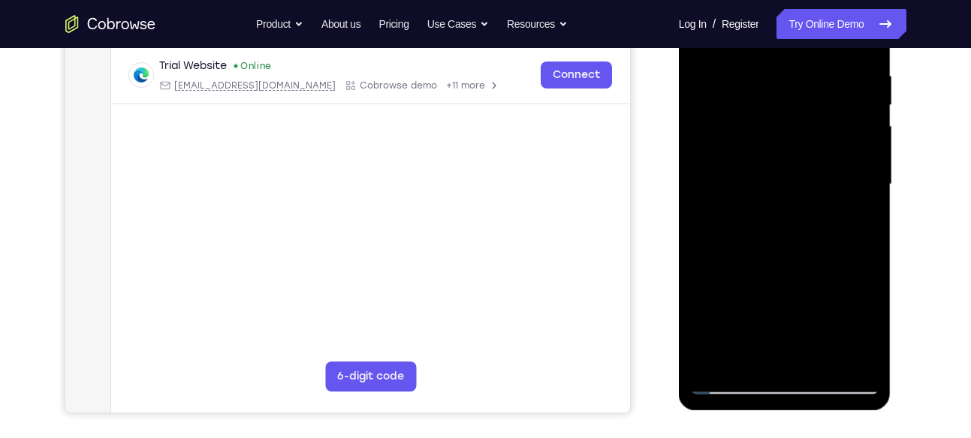
drag, startPoint x: 757, startPoint y: 306, endPoint x: 789, endPoint y: 75, distance: 233.4
click at [789, 75] on div at bounding box center [784, 184] width 189 height 420
drag, startPoint x: 756, startPoint y: 267, endPoint x: 772, endPoint y: 131, distance: 137.5
click at [772, 131] on div at bounding box center [784, 184] width 189 height 420
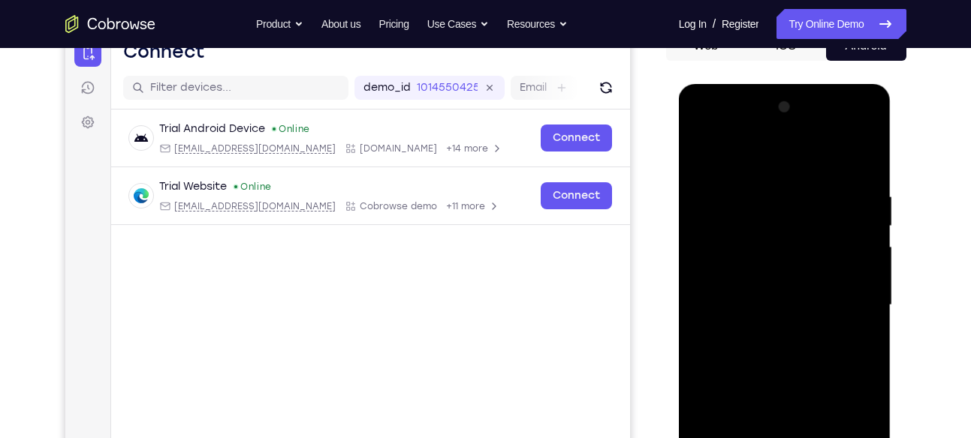
scroll to position [160, 0]
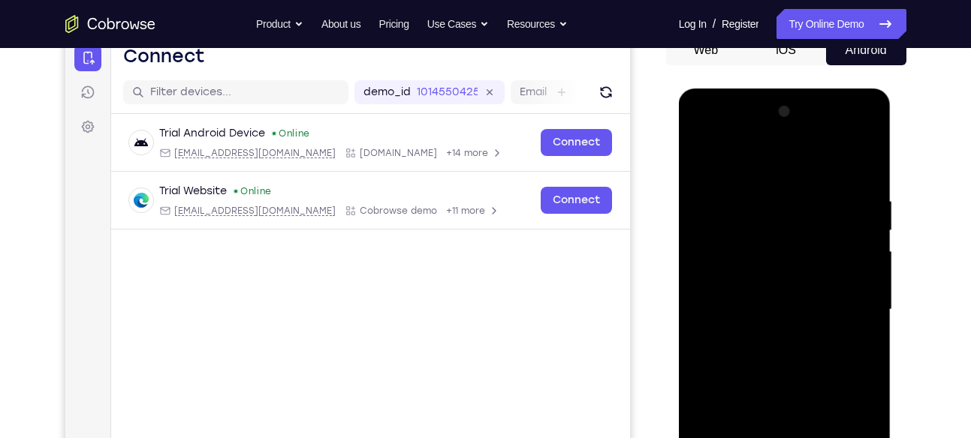
click at [706, 160] on div at bounding box center [784, 310] width 189 height 420
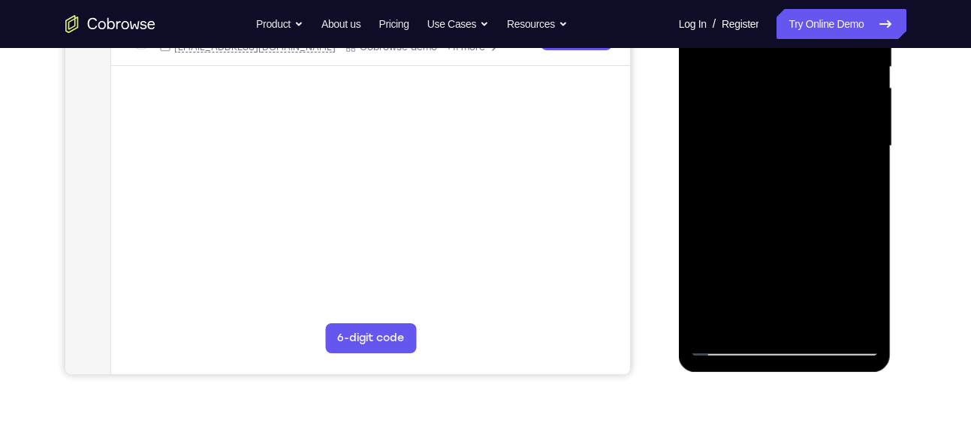
scroll to position [326, 0]
click at [854, 319] on div at bounding box center [784, 144] width 189 height 420
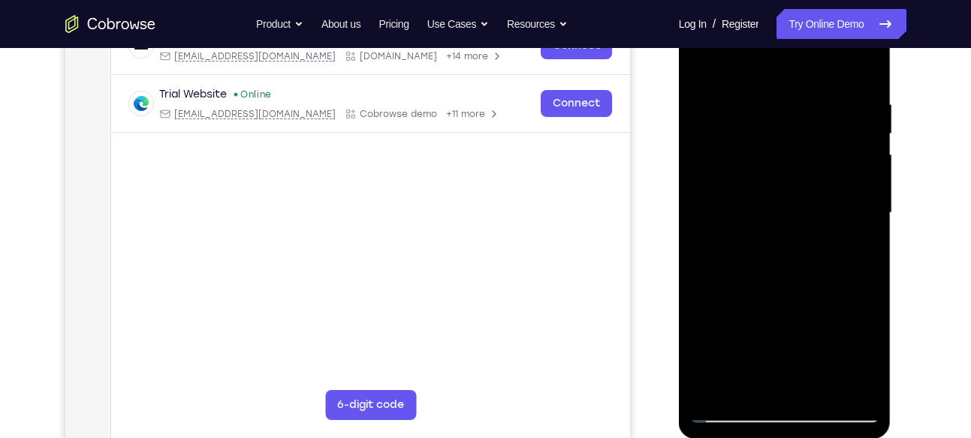
scroll to position [206, 0]
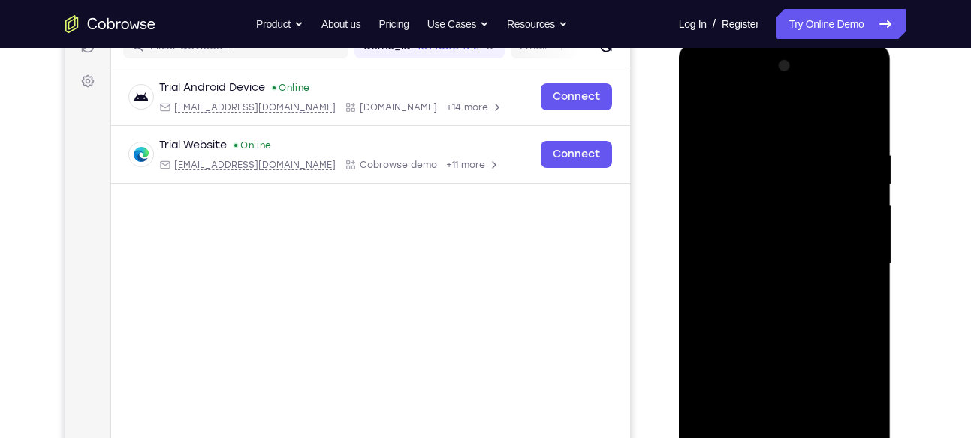
click at [703, 107] on div at bounding box center [784, 264] width 189 height 420
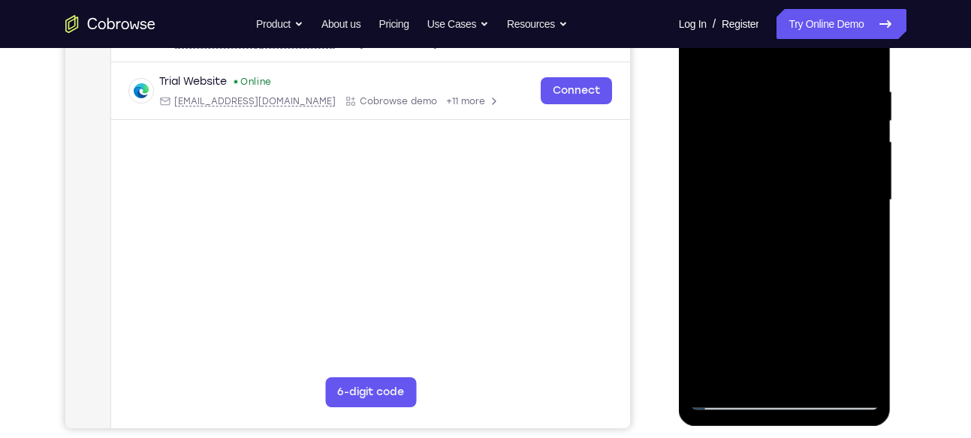
scroll to position [270, 0]
click at [705, 52] on div at bounding box center [784, 199] width 189 height 420
drag, startPoint x: 775, startPoint y: 239, endPoint x: 770, endPoint y: -31, distance: 270.3
click at [770, 0] on html "Online web based iOS Simulators and Android Emulators. Run iPhone, iPad, Mobile…" at bounding box center [786, 203] width 214 height 450
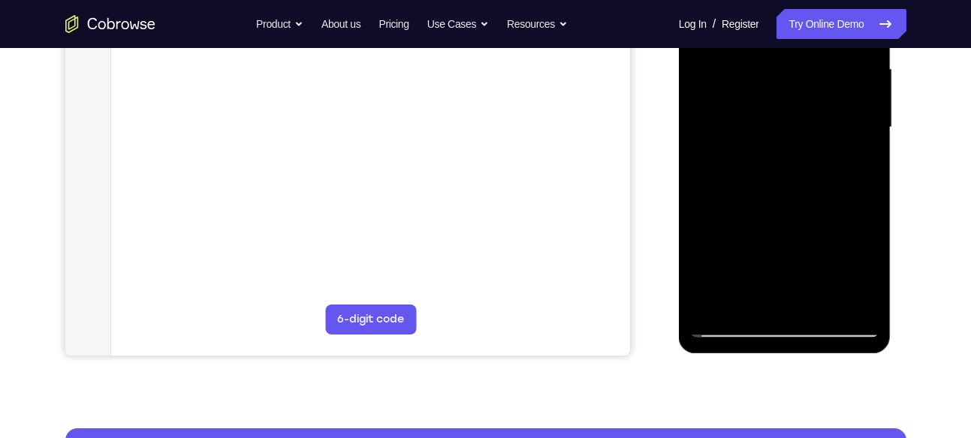
scroll to position [341, 0]
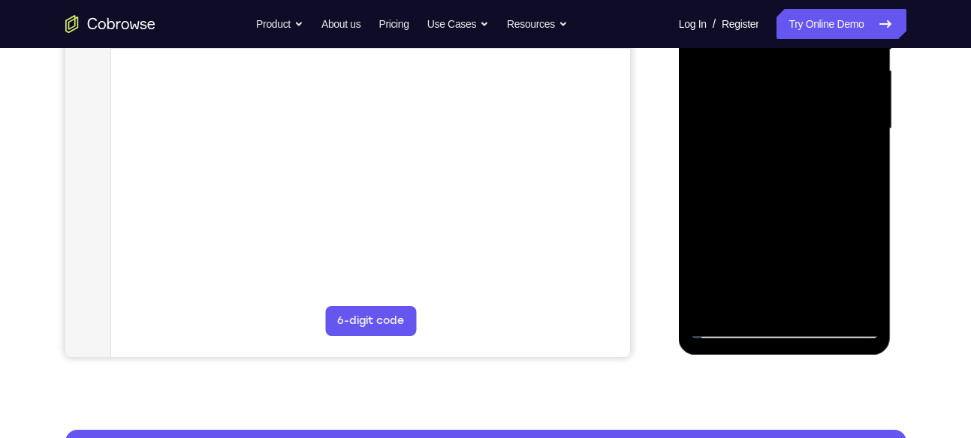
drag, startPoint x: 744, startPoint y: 251, endPoint x: 763, endPoint y: 71, distance: 181.1
click at [763, 71] on div at bounding box center [784, 129] width 189 height 420
click at [739, 293] on div at bounding box center [784, 129] width 189 height 420
drag, startPoint x: 739, startPoint y: 293, endPoint x: 736, endPoint y: 45, distance: 247.7
click at [736, 45] on div at bounding box center [784, 129] width 189 height 420
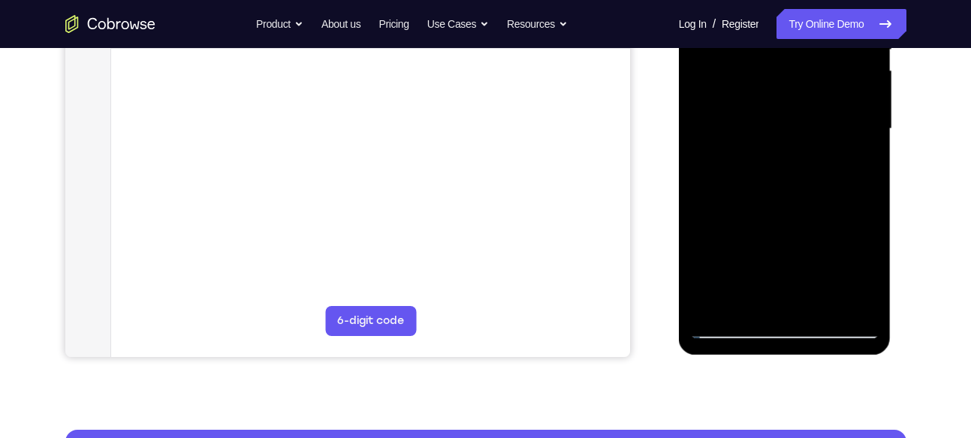
click at [737, 268] on div at bounding box center [784, 129] width 189 height 420
drag, startPoint x: 737, startPoint y: 268, endPoint x: 735, endPoint y: -3, distance: 271.0
click at [735, 0] on div at bounding box center [784, 129] width 189 height 420
click at [751, 160] on div at bounding box center [784, 129] width 189 height 420
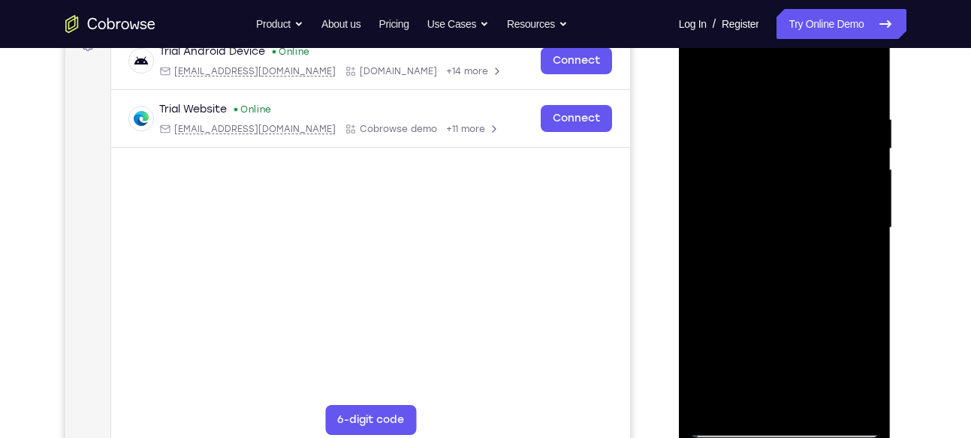
scroll to position [240, 0]
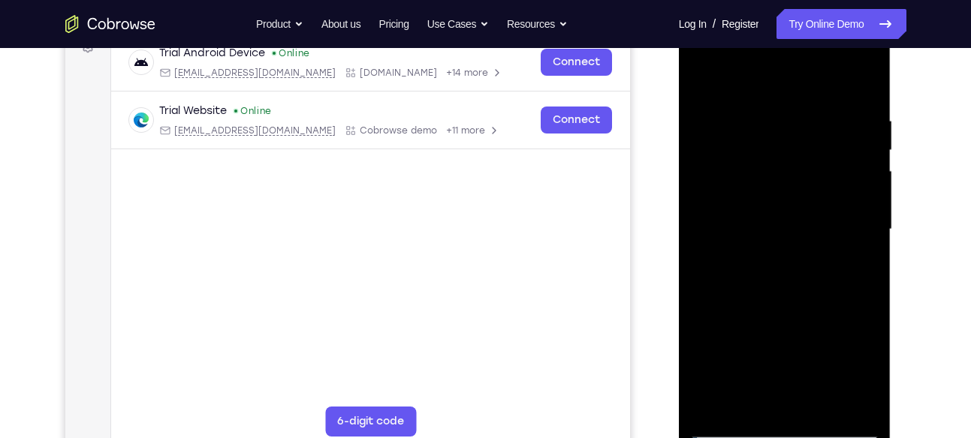
drag, startPoint x: 749, startPoint y: 198, endPoint x: 745, endPoint y: 290, distance: 91.7
click at [745, 290] on div at bounding box center [784, 230] width 189 height 420
click at [705, 77] on div at bounding box center [784, 230] width 189 height 420
drag, startPoint x: 737, startPoint y: 275, endPoint x: 751, endPoint y: -31, distance: 305.8
click at [751, 8] on html "Online web based iOS Simulators and Android Emulators. Run iPhone, iPad, Mobile…" at bounding box center [786, 233] width 214 height 450
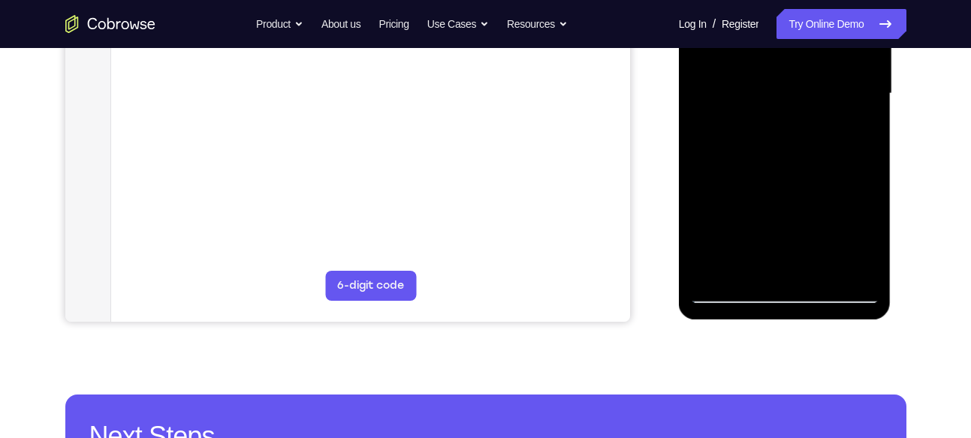
scroll to position [377, 0]
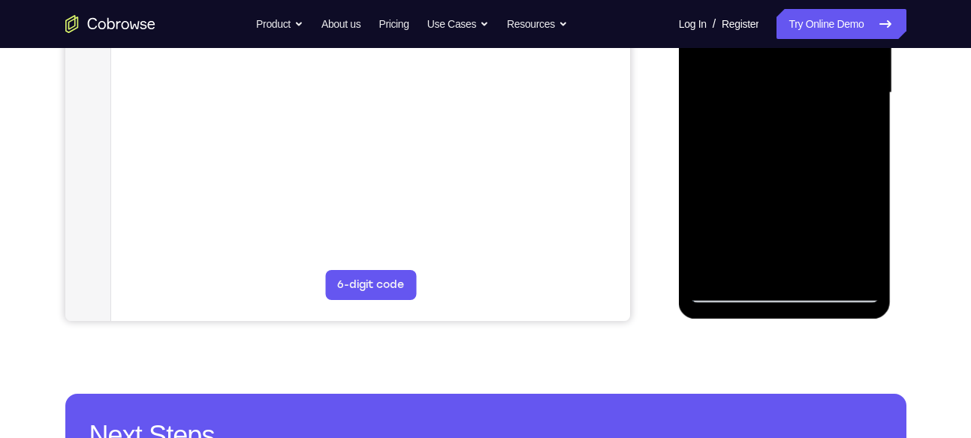
click at [714, 228] on div at bounding box center [784, 93] width 189 height 420
click at [789, 126] on div at bounding box center [784, 93] width 189 height 420
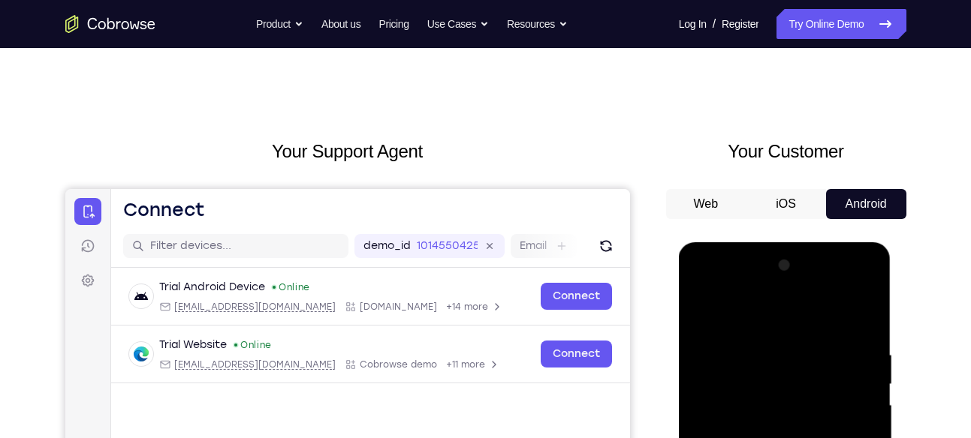
scroll to position [0, 0]
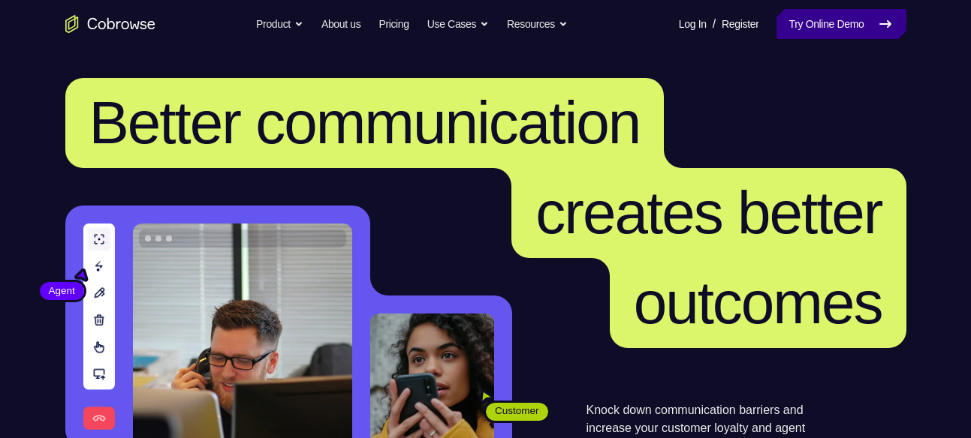
click at [843, 35] on link "Try Online Demo" at bounding box center [840, 24] width 129 height 30
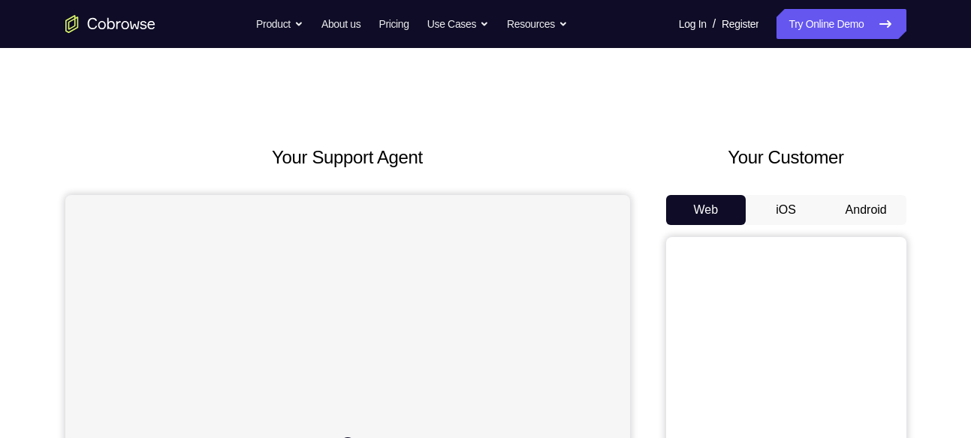
click at [872, 199] on button "Android" at bounding box center [866, 210] width 80 height 30
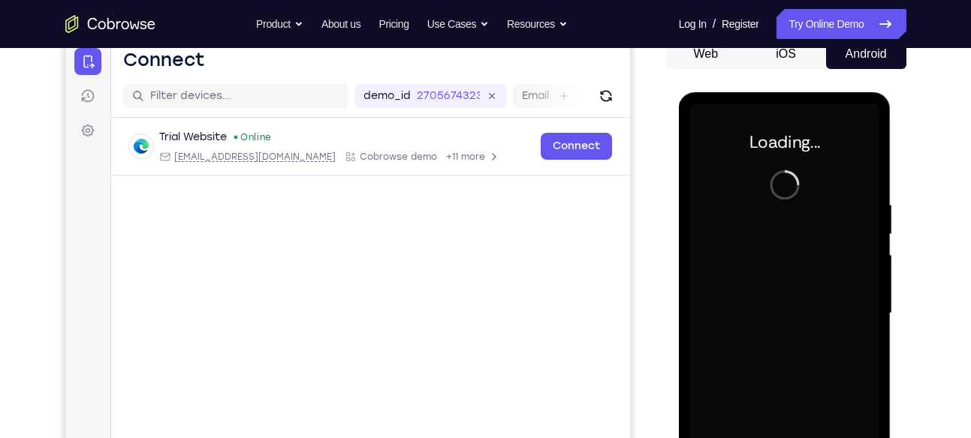
scroll to position [182, 0]
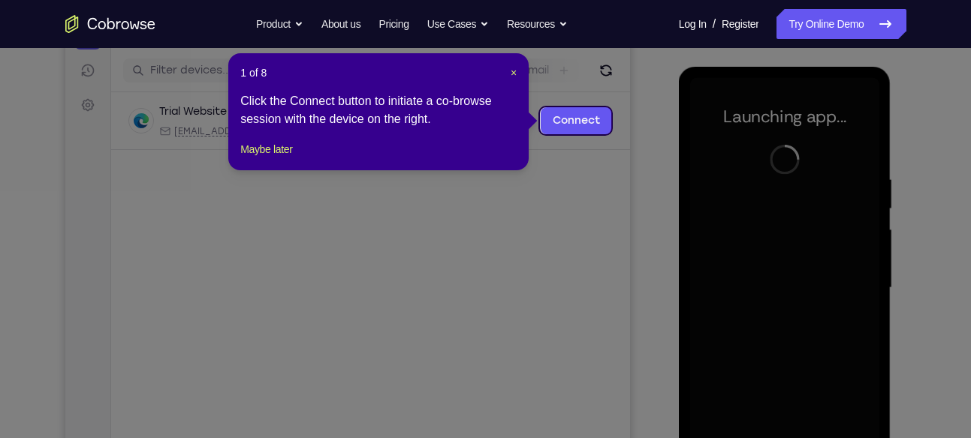
click at [246, 156] on div "1 of 8 × Click the Connect button to initiate a co-browse session with the devi…" at bounding box center [378, 111] width 300 height 117
click at [246, 158] on button "Maybe later" at bounding box center [266, 149] width 52 height 18
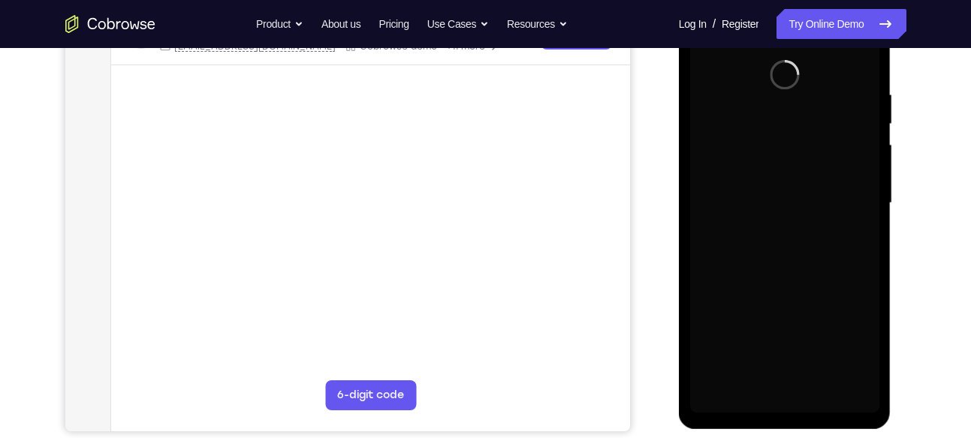
scroll to position [270, 0]
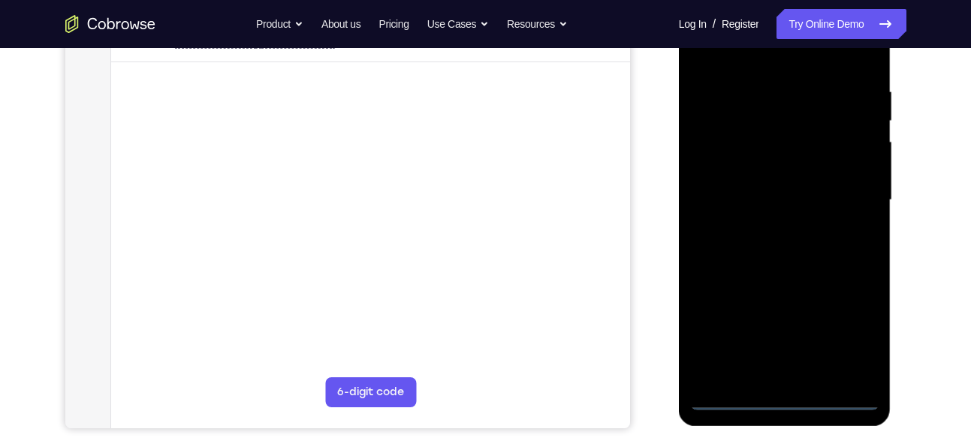
click at [782, 397] on div at bounding box center [784, 200] width 189 height 420
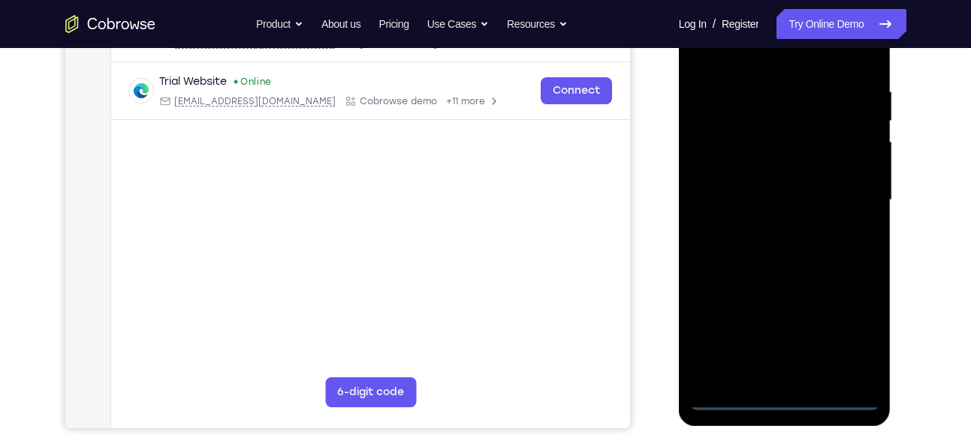
click at [852, 336] on div at bounding box center [784, 200] width 189 height 420
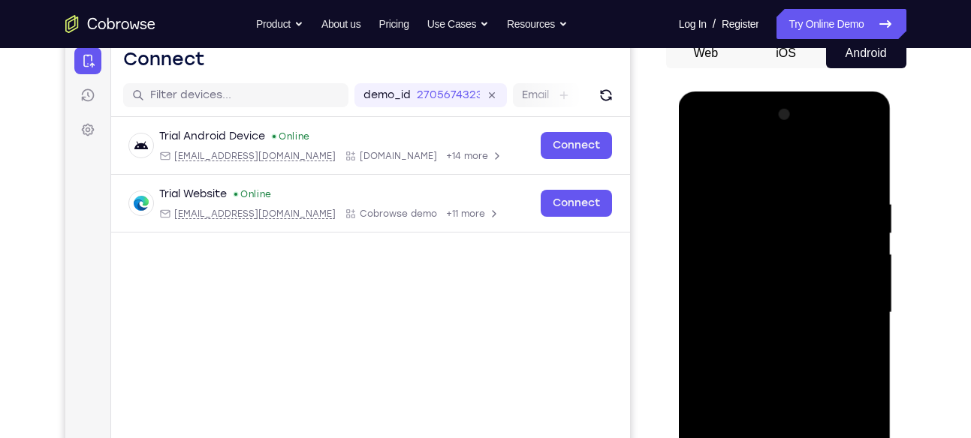
scroll to position [156, 0]
click at [772, 165] on div at bounding box center [784, 314] width 189 height 420
click at [851, 315] on div at bounding box center [784, 314] width 189 height 420
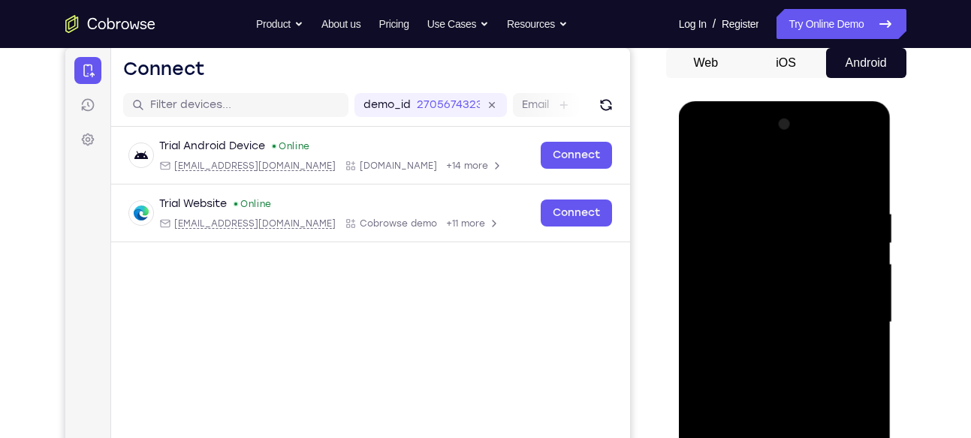
scroll to position [148, 0]
click at [767, 354] on div at bounding box center [784, 322] width 189 height 420
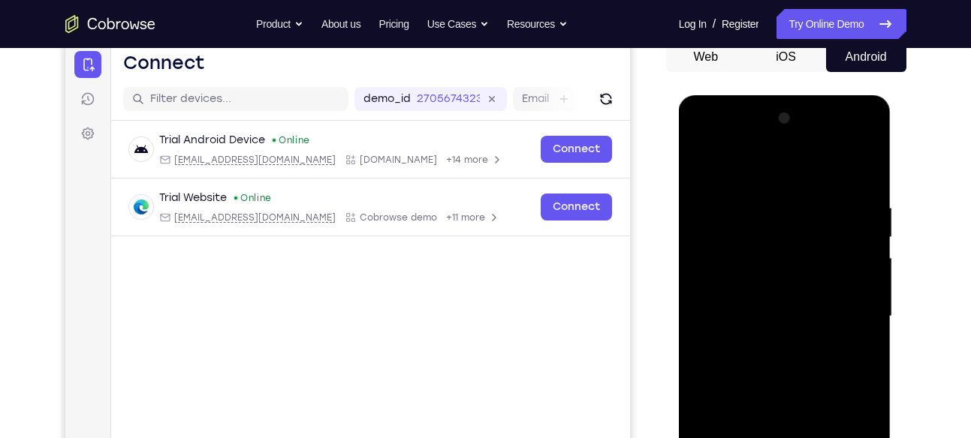
click at [777, 283] on div at bounding box center [784, 317] width 189 height 420
click at [759, 305] on div at bounding box center [784, 317] width 189 height 420
click at [745, 342] on div at bounding box center [784, 317] width 189 height 420
click at [782, 282] on div at bounding box center [784, 317] width 189 height 420
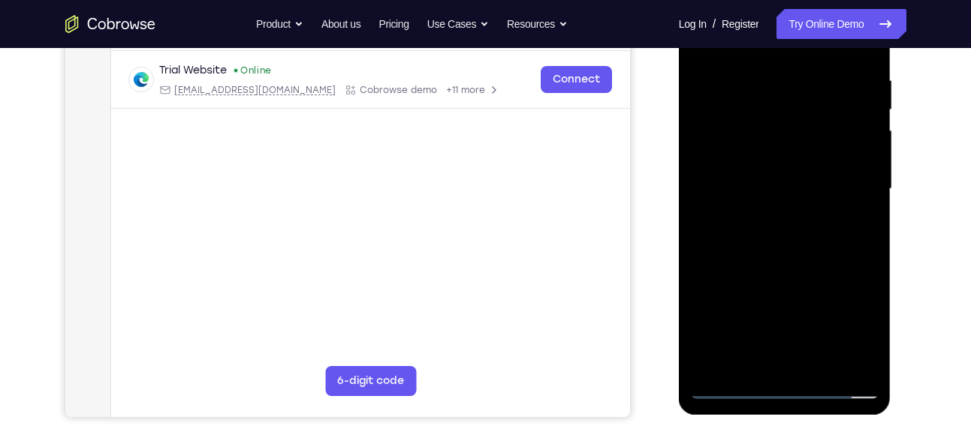
scroll to position [282, 0]
click at [817, 368] on div at bounding box center [784, 188] width 189 height 420
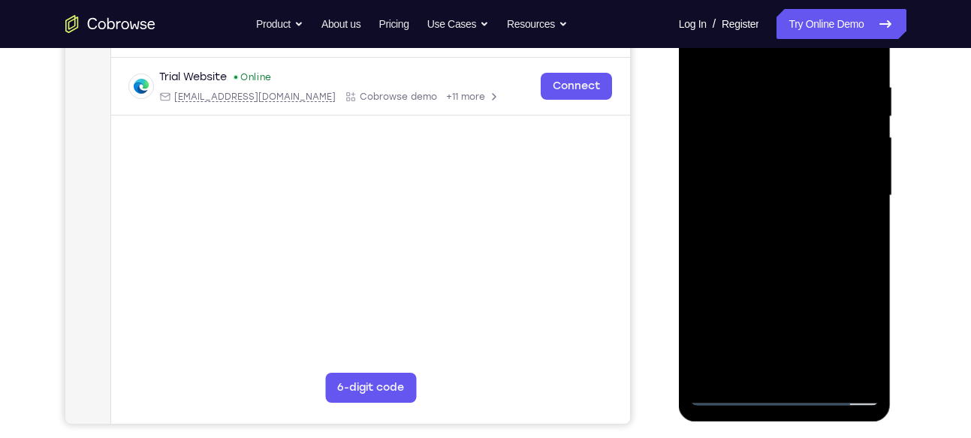
scroll to position [273, 0]
click at [818, 286] on div at bounding box center [784, 196] width 189 height 420
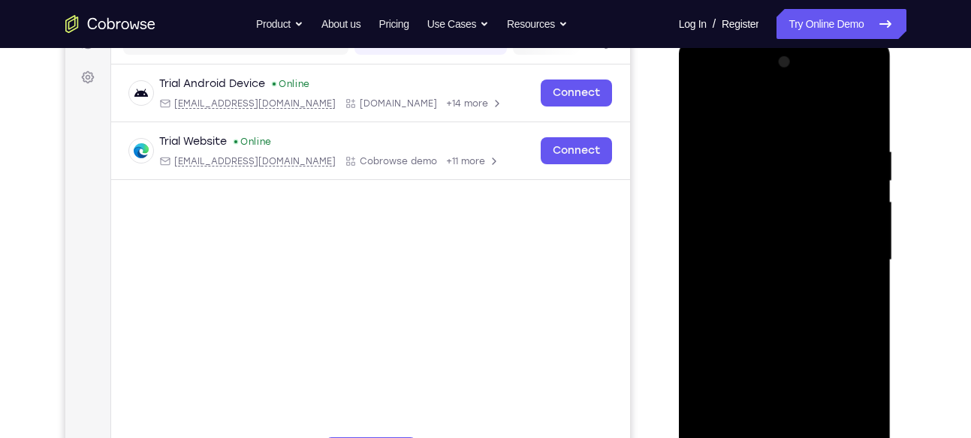
scroll to position [208, 0]
click at [709, 116] on div at bounding box center [784, 262] width 189 height 420
drag, startPoint x: 851, startPoint y: 153, endPoint x: 868, endPoint y: 150, distance: 16.8
click at [868, 150] on div at bounding box center [784, 262] width 189 height 420
drag, startPoint x: 713, startPoint y: 142, endPoint x: 858, endPoint y: 139, distance: 144.9
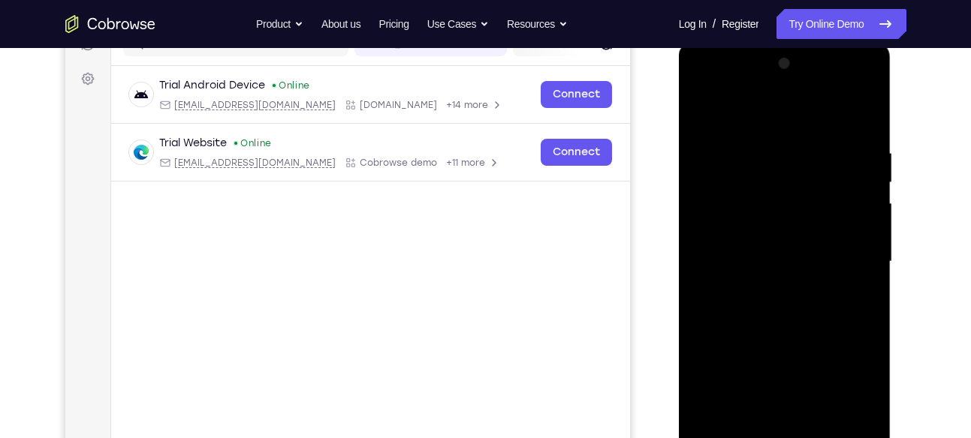
click at [858, 139] on div at bounding box center [784, 262] width 189 height 420
click at [816, 134] on div at bounding box center [784, 262] width 189 height 420
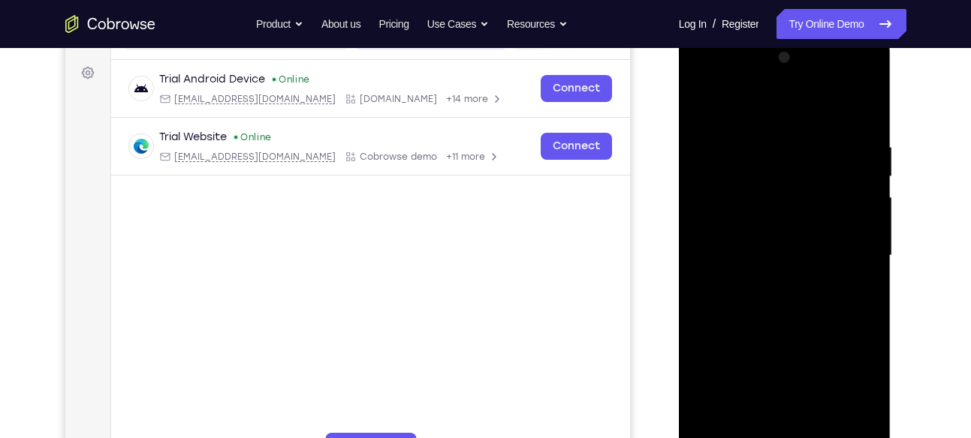
scroll to position [235, 0]
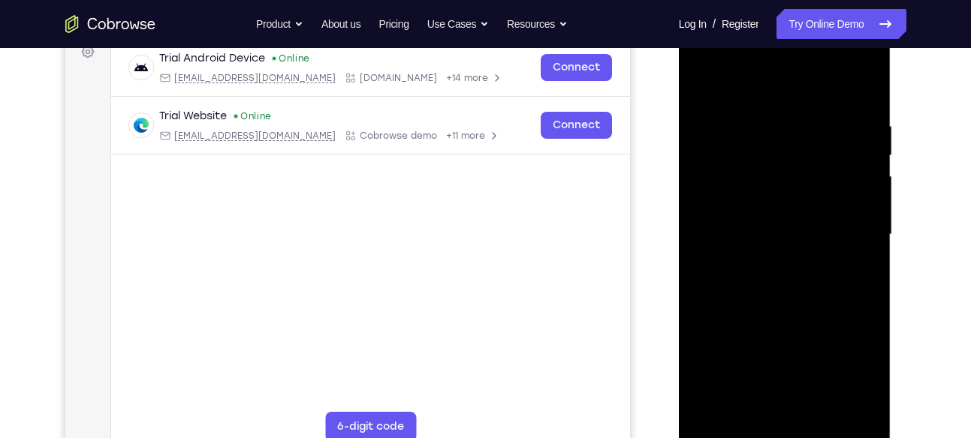
click at [857, 239] on div at bounding box center [784, 235] width 189 height 420
click at [872, 200] on div at bounding box center [784, 235] width 189 height 420
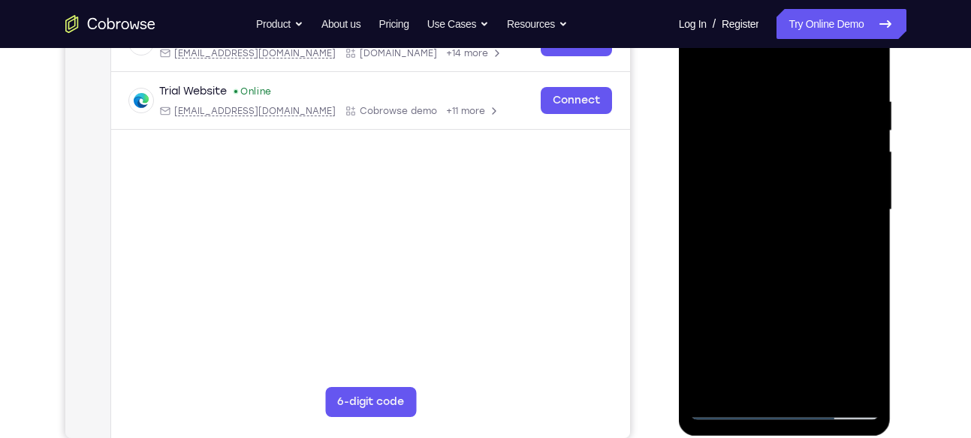
click at [861, 195] on div at bounding box center [784, 210] width 189 height 420
click at [856, 198] on div at bounding box center [784, 210] width 189 height 420
click at [857, 215] on div at bounding box center [784, 210] width 189 height 420
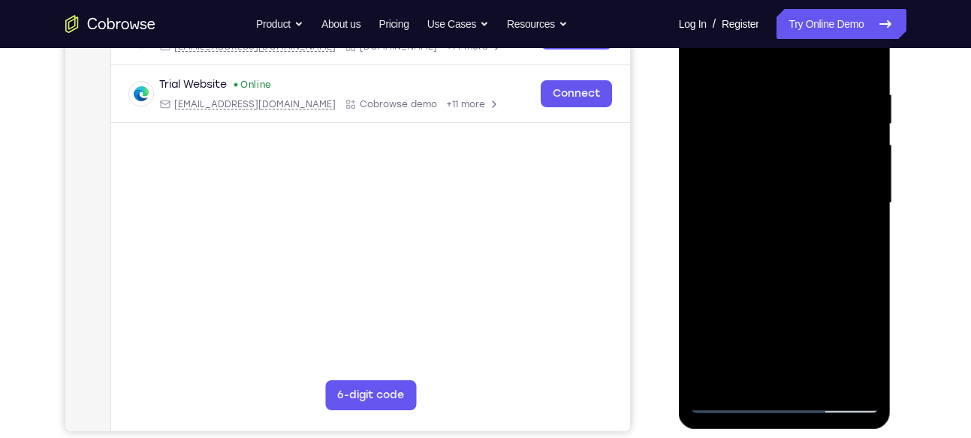
click at [865, 193] on div at bounding box center [784, 203] width 189 height 420
click at [863, 210] on div at bounding box center [784, 203] width 189 height 420
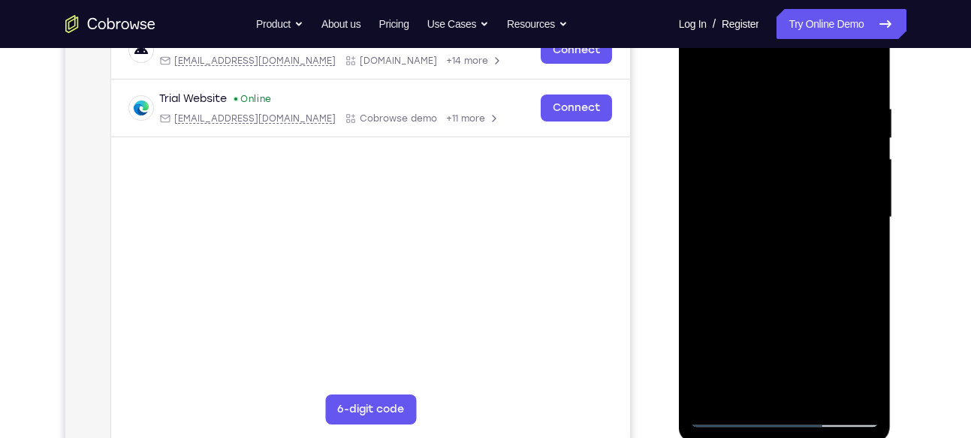
scroll to position [239, 0]
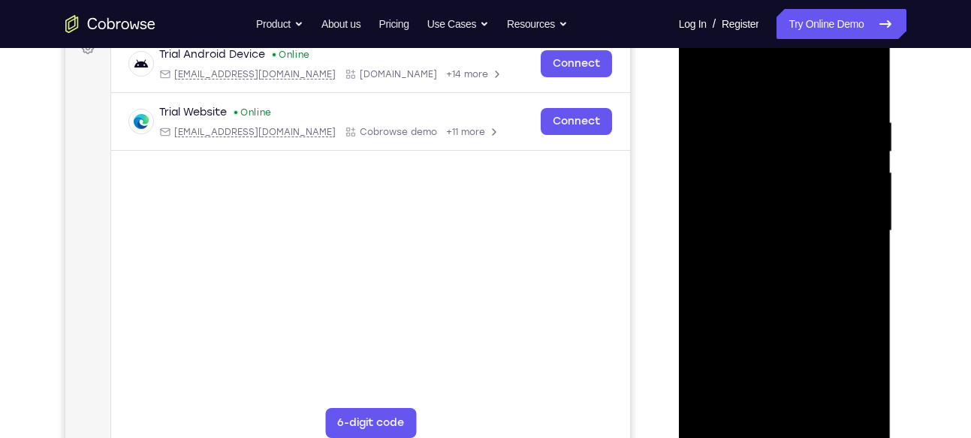
click at [863, 88] on div at bounding box center [784, 231] width 189 height 420
click at [849, 114] on div at bounding box center [784, 231] width 189 height 420
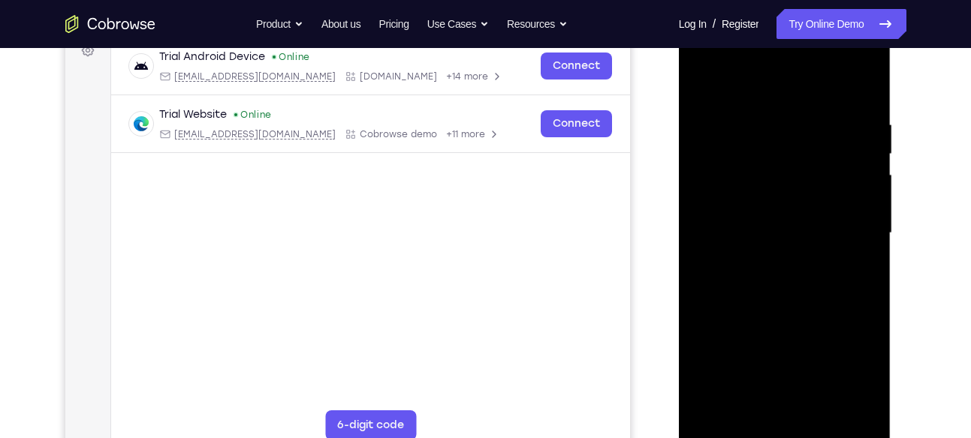
scroll to position [235, 0]
click at [861, 92] on div at bounding box center [784, 235] width 189 height 420
click at [864, 86] on div at bounding box center [784, 235] width 189 height 420
drag, startPoint x: 855, startPoint y: 130, endPoint x: 733, endPoint y: 130, distance: 121.6
click at [733, 130] on div at bounding box center [784, 235] width 189 height 420
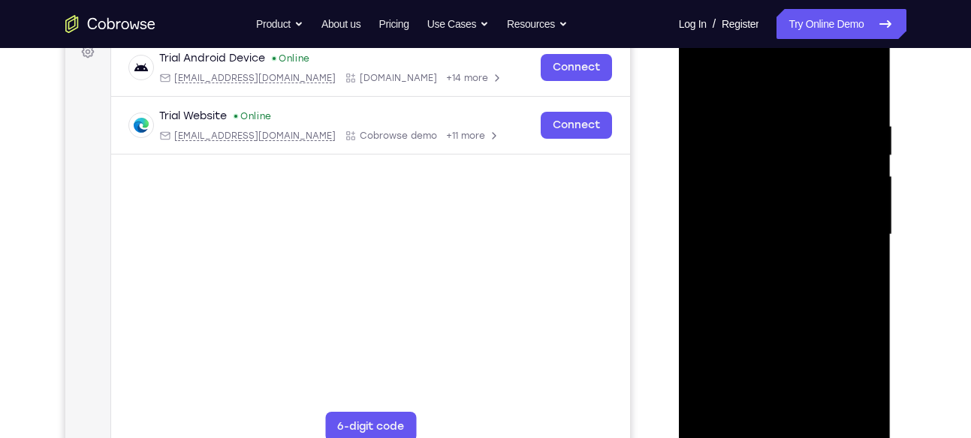
drag, startPoint x: 830, startPoint y: 122, endPoint x: 699, endPoint y: 123, distance: 131.4
click at [699, 123] on div at bounding box center [784, 235] width 189 height 420
drag, startPoint x: 846, startPoint y: 130, endPoint x: 688, endPoint y: 150, distance: 159.7
click at [688, 150] on div at bounding box center [785, 237] width 212 height 447
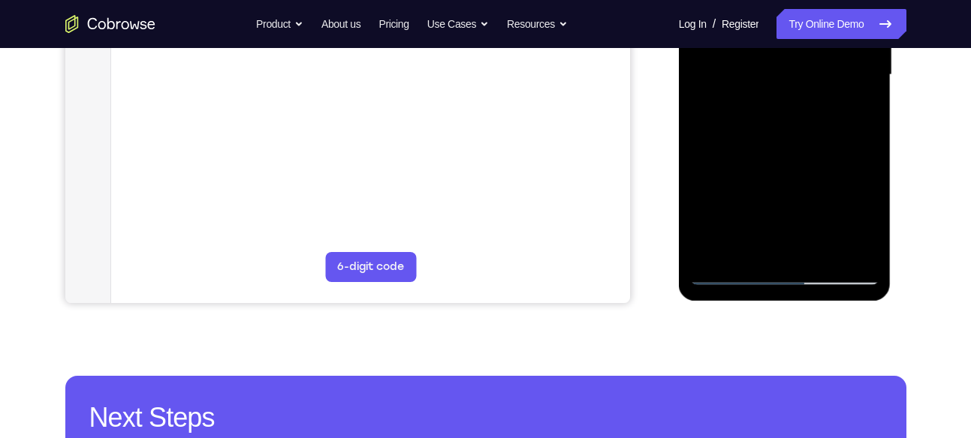
drag, startPoint x: 802, startPoint y: 215, endPoint x: 818, endPoint y: 113, distance: 103.3
click at [818, 113] on div at bounding box center [784, 75] width 189 height 420
drag, startPoint x: 815, startPoint y: 147, endPoint x: 821, endPoint y: 74, distance: 73.8
click at [821, 74] on div at bounding box center [784, 75] width 189 height 420
drag, startPoint x: 796, startPoint y: 192, endPoint x: 826, endPoint y: 64, distance: 131.7
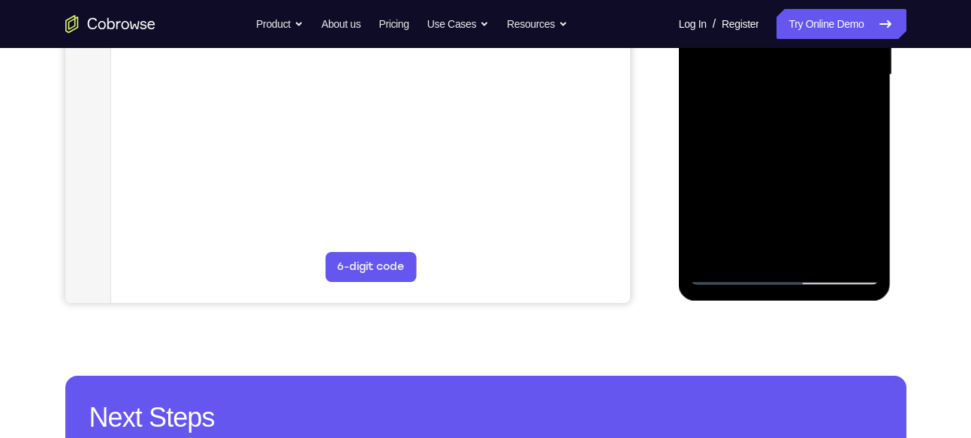
click at [826, 64] on div at bounding box center [784, 75] width 189 height 420
click at [860, 251] on div at bounding box center [784, 75] width 189 height 420
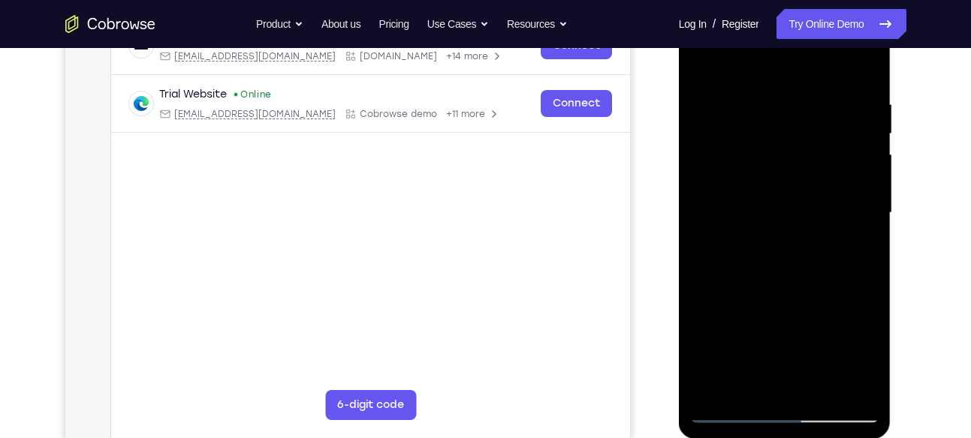
scroll to position [247, 0]
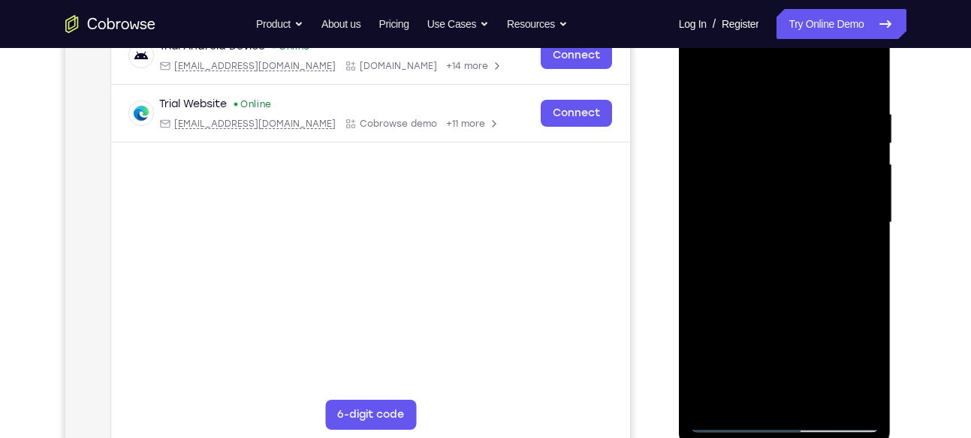
click at [704, 77] on div at bounding box center [784, 223] width 189 height 420
click at [700, 74] on div at bounding box center [784, 223] width 189 height 420
drag, startPoint x: 773, startPoint y: 272, endPoint x: 828, endPoint y: 2, distance: 275.0
click at [828, 2] on div at bounding box center [785, 225] width 212 height 447
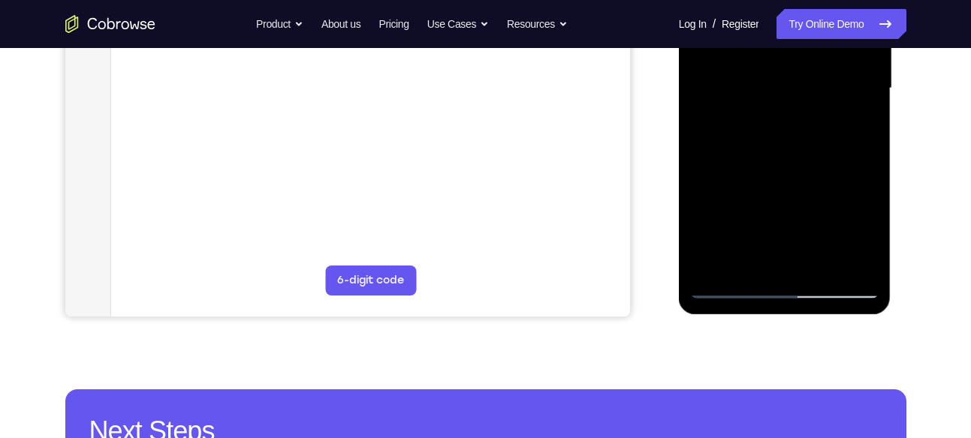
scroll to position [392, 0]
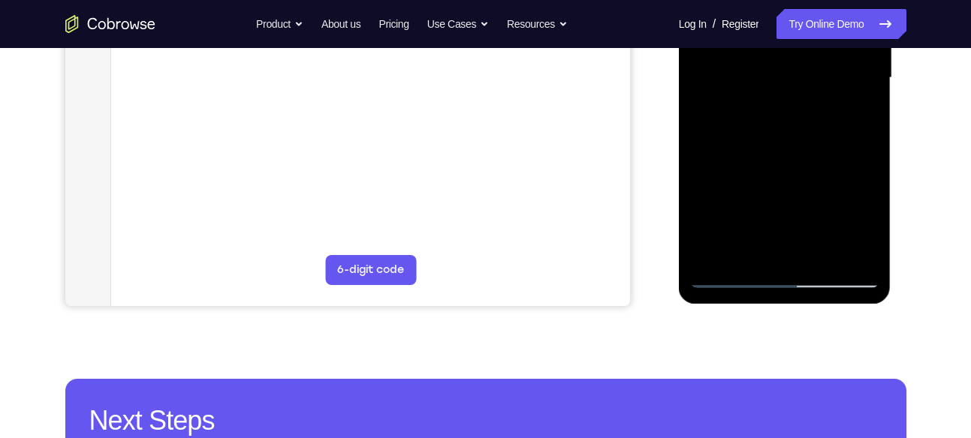
click at [739, 220] on div at bounding box center [784, 78] width 189 height 420
click at [775, 104] on div at bounding box center [784, 78] width 189 height 420
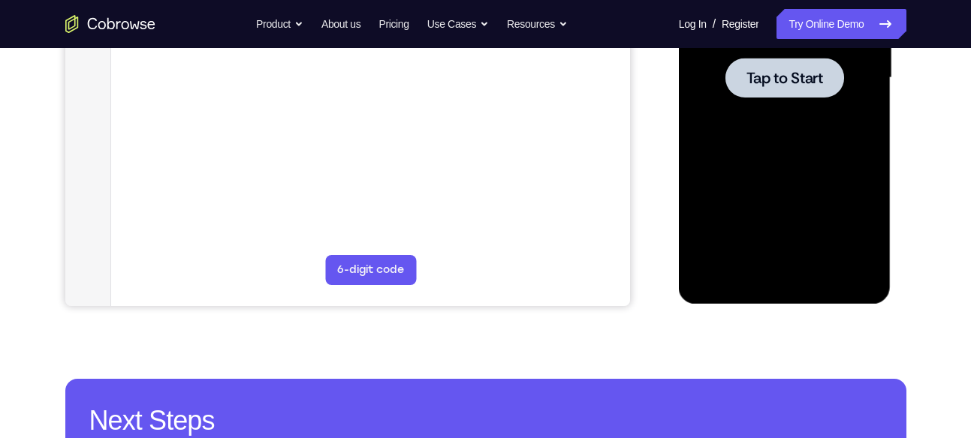
click at [745, 137] on div at bounding box center [784, 78] width 189 height 420
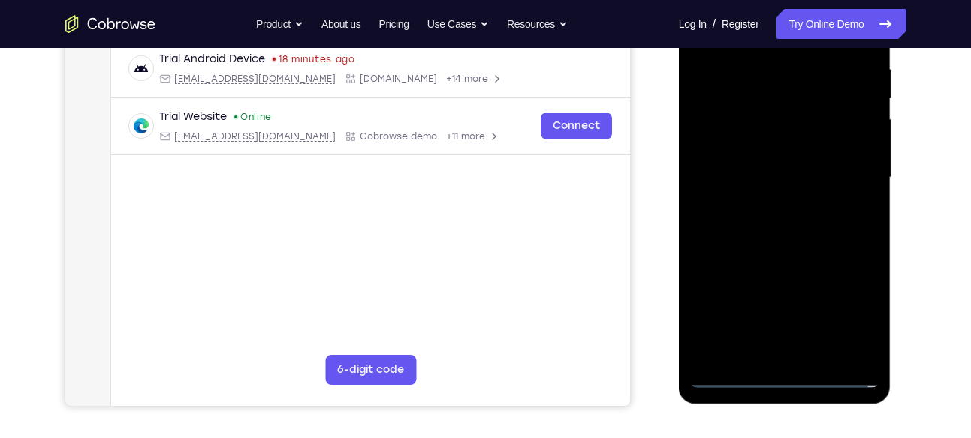
scroll to position [417, 0]
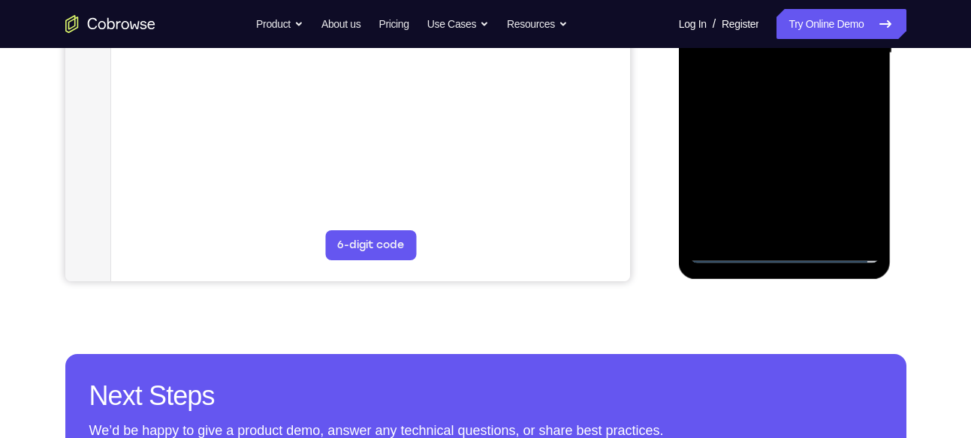
click at [791, 259] on div at bounding box center [784, 53] width 189 height 420
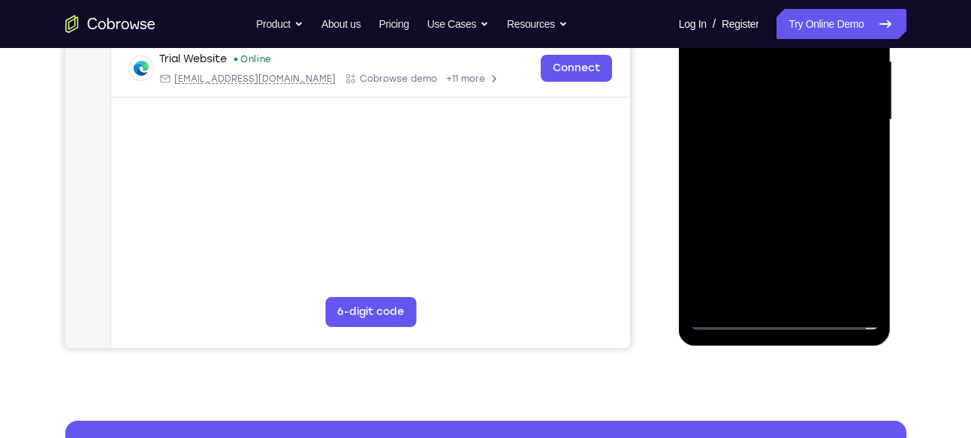
scroll to position [354, 0]
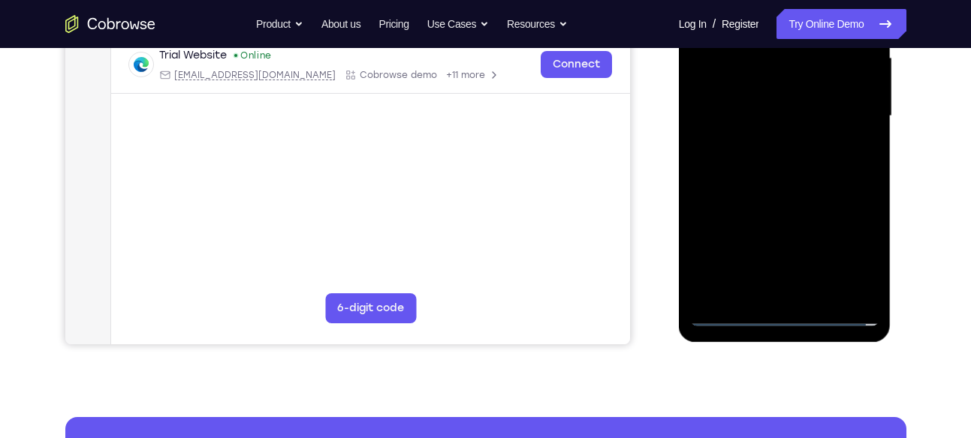
click at [853, 251] on div at bounding box center [784, 116] width 189 height 420
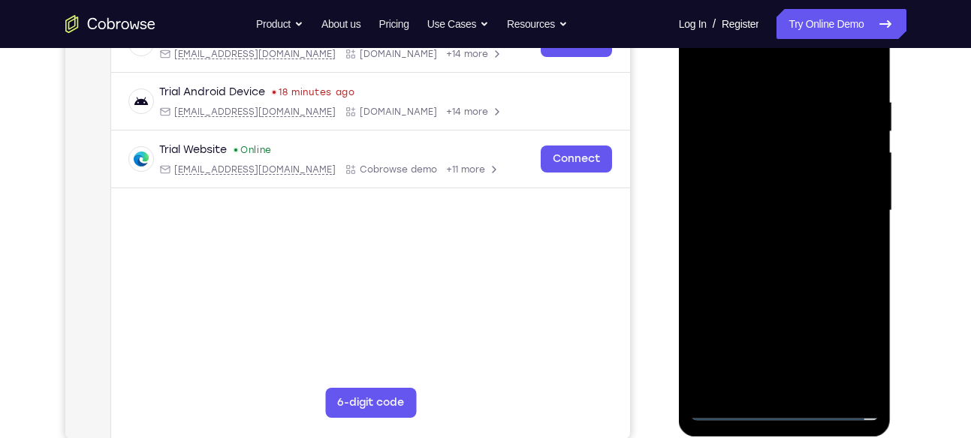
scroll to position [204, 0]
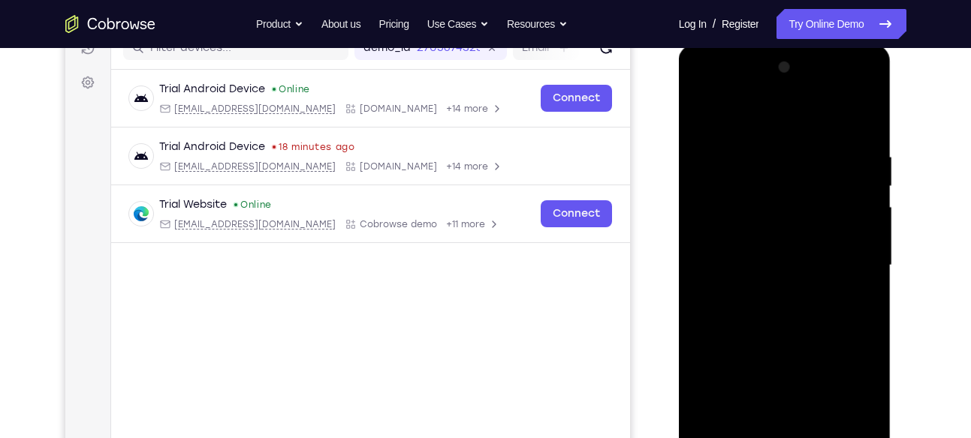
click at [777, 114] on div at bounding box center [784, 266] width 189 height 420
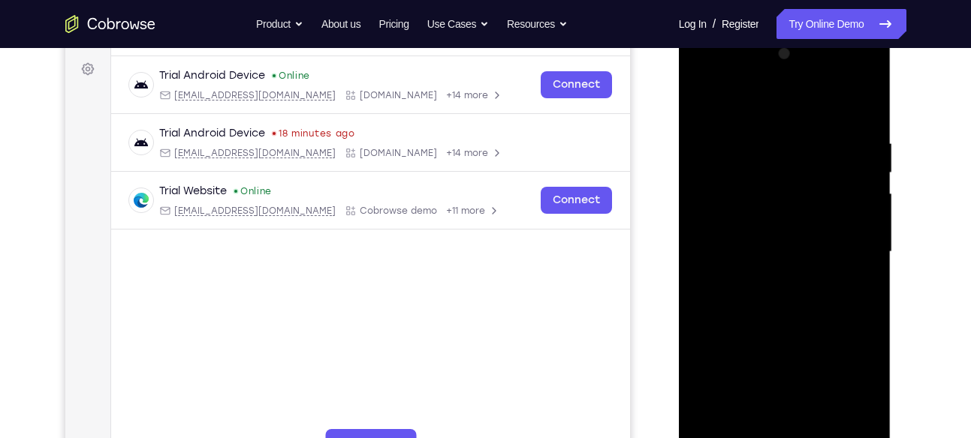
click at [850, 250] on div at bounding box center [784, 252] width 189 height 420
click at [776, 288] on div at bounding box center [784, 252] width 189 height 420
click at [781, 239] on div at bounding box center [784, 252] width 189 height 420
click at [759, 218] on div at bounding box center [784, 252] width 189 height 420
click at [722, 249] on div at bounding box center [784, 252] width 189 height 420
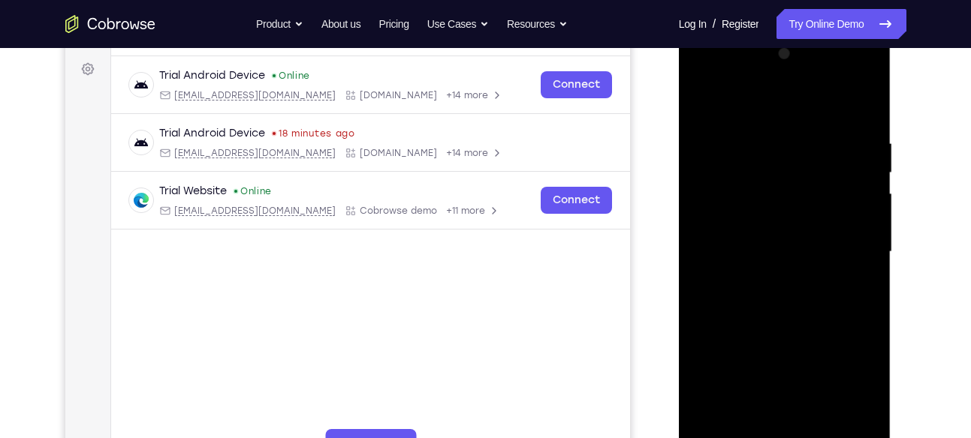
click at [728, 305] on div at bounding box center [784, 252] width 189 height 420
click at [760, 320] on div at bounding box center [784, 252] width 189 height 420
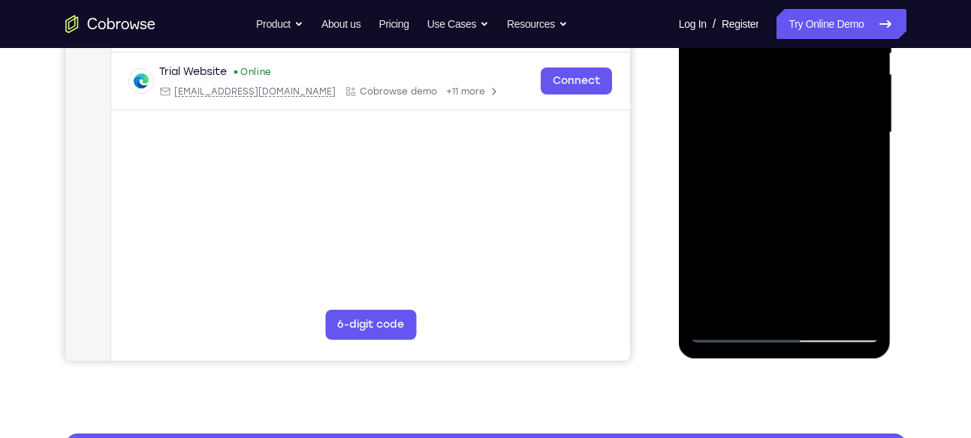
scroll to position [338, 0]
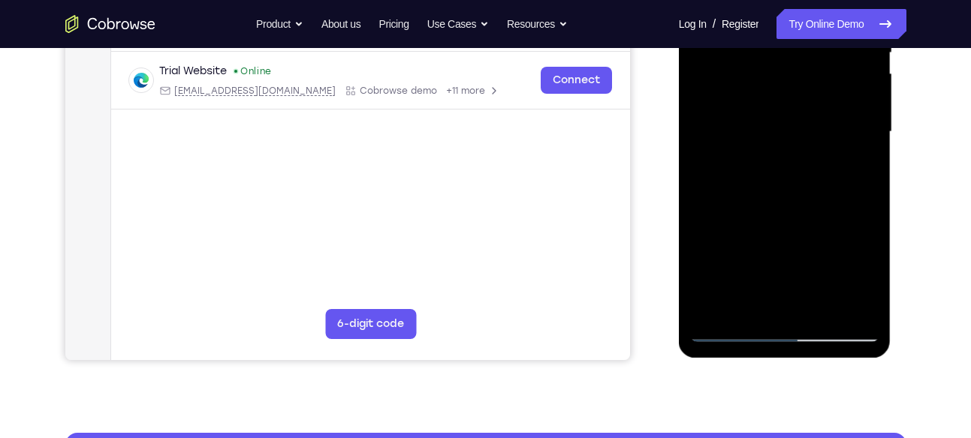
drag, startPoint x: 809, startPoint y: 152, endPoint x: 812, endPoint y: 269, distance: 117.1
click at [812, 269] on div at bounding box center [784, 132] width 189 height 420
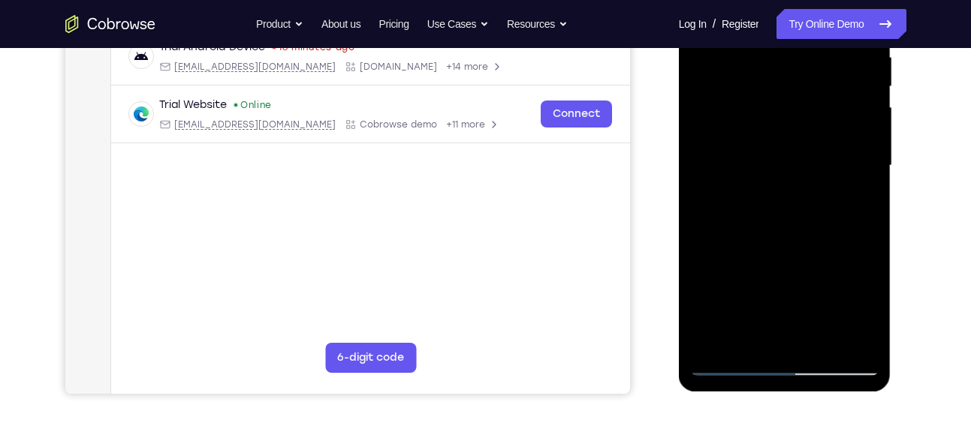
scroll to position [306, 0]
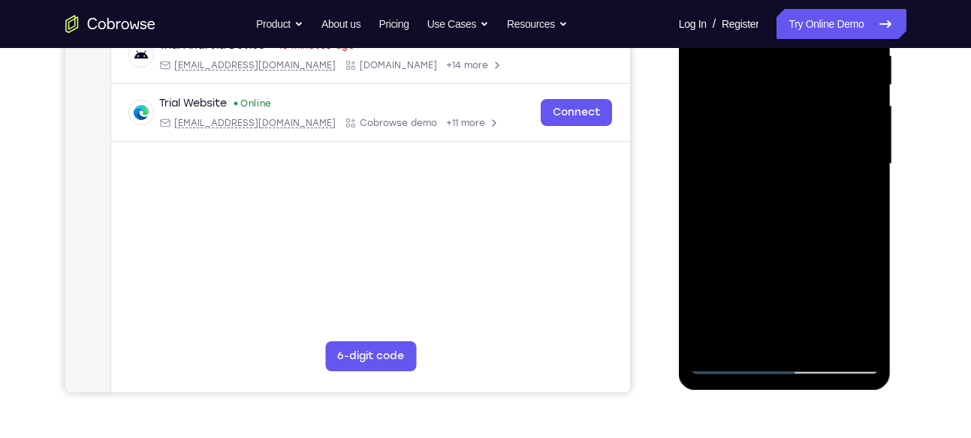
drag, startPoint x: 781, startPoint y: 277, endPoint x: 817, endPoint y: 83, distance: 196.9
click at [817, 83] on div at bounding box center [784, 164] width 189 height 420
drag, startPoint x: 781, startPoint y: 227, endPoint x: 794, endPoint y: 45, distance: 182.1
click at [794, 45] on div at bounding box center [784, 164] width 189 height 420
drag, startPoint x: 777, startPoint y: 254, endPoint x: 777, endPoint y: 18, distance: 235.7
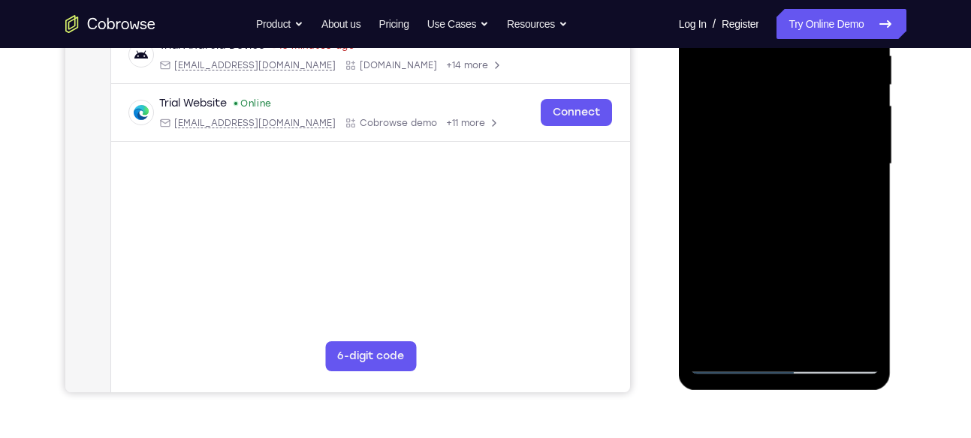
click at [777, 18] on div at bounding box center [784, 164] width 189 height 420
drag, startPoint x: 767, startPoint y: 254, endPoint x: 778, endPoint y: 38, distance: 216.5
click at [778, 38] on div at bounding box center [784, 164] width 189 height 420
click at [744, 334] on div at bounding box center [784, 164] width 189 height 420
drag, startPoint x: 787, startPoint y: 282, endPoint x: 797, endPoint y: 236, distance: 47.7
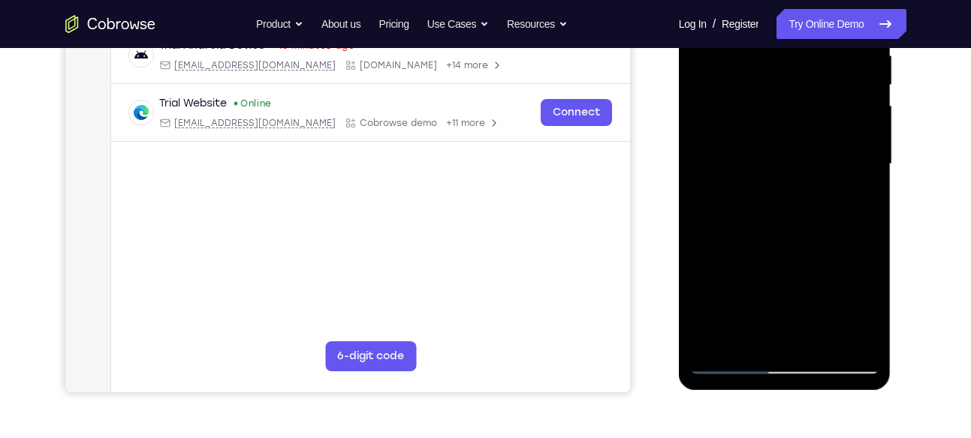
click at [797, 236] on div at bounding box center [784, 164] width 189 height 420
drag, startPoint x: 784, startPoint y: 285, endPoint x: 789, endPoint y: 108, distance: 177.2
click at [789, 108] on div at bounding box center [784, 164] width 189 height 420
click at [821, 342] on div at bounding box center [784, 164] width 189 height 420
drag, startPoint x: 784, startPoint y: 303, endPoint x: 789, endPoint y: 197, distance: 106.0
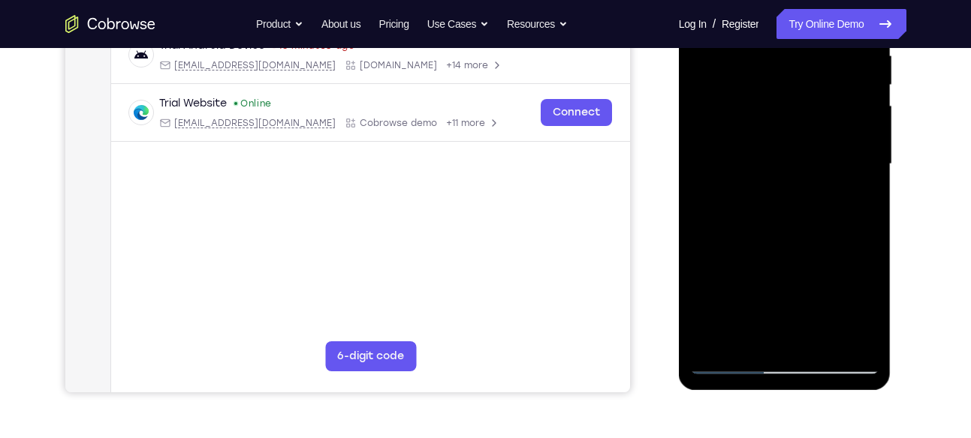
click at [789, 197] on div at bounding box center [784, 164] width 189 height 420
click at [788, 257] on div at bounding box center [784, 164] width 189 height 420
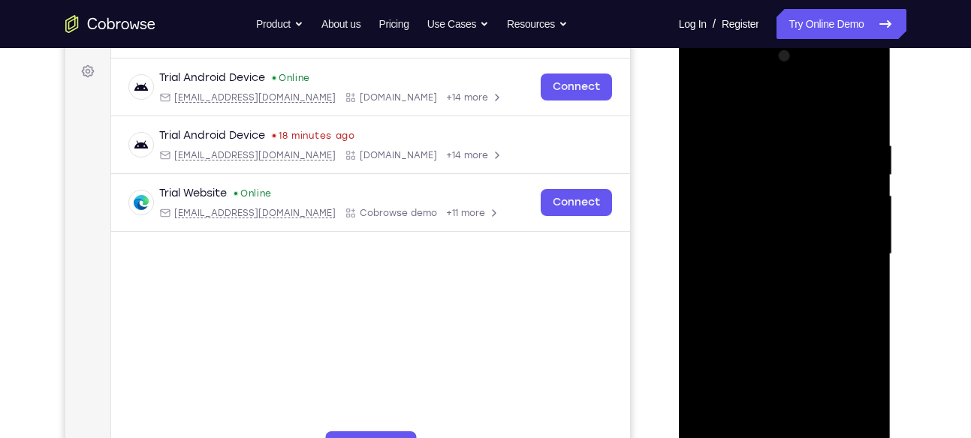
scroll to position [213, 0]
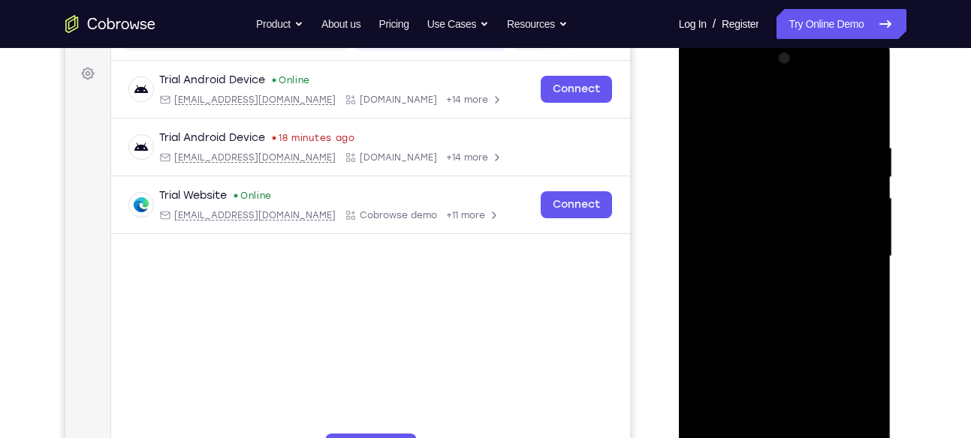
click at [703, 101] on div at bounding box center [784, 257] width 189 height 420
drag, startPoint x: 754, startPoint y: 308, endPoint x: 800, endPoint y: 101, distance: 211.5
click at [800, 101] on div at bounding box center [784, 257] width 189 height 420
drag, startPoint x: 774, startPoint y: 276, endPoint x: 811, endPoint y: 92, distance: 187.6
click at [811, 92] on div at bounding box center [784, 257] width 189 height 420
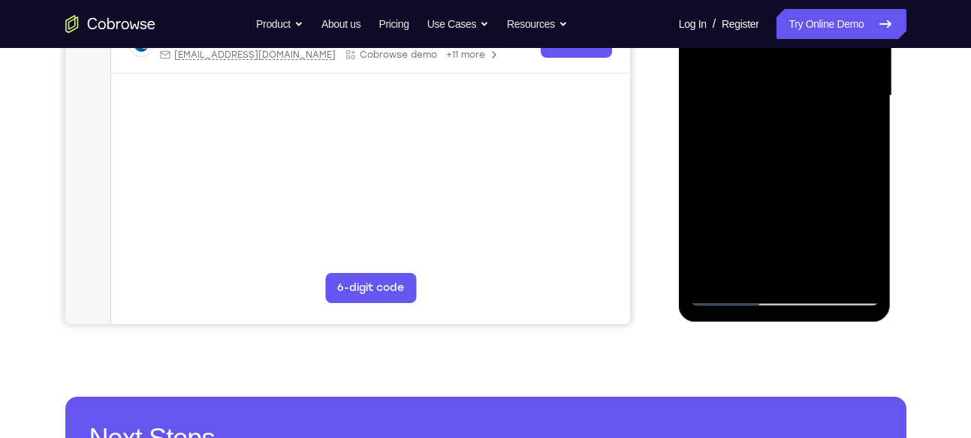
scroll to position [375, 0]
click at [825, 270] on div at bounding box center [784, 95] width 189 height 420
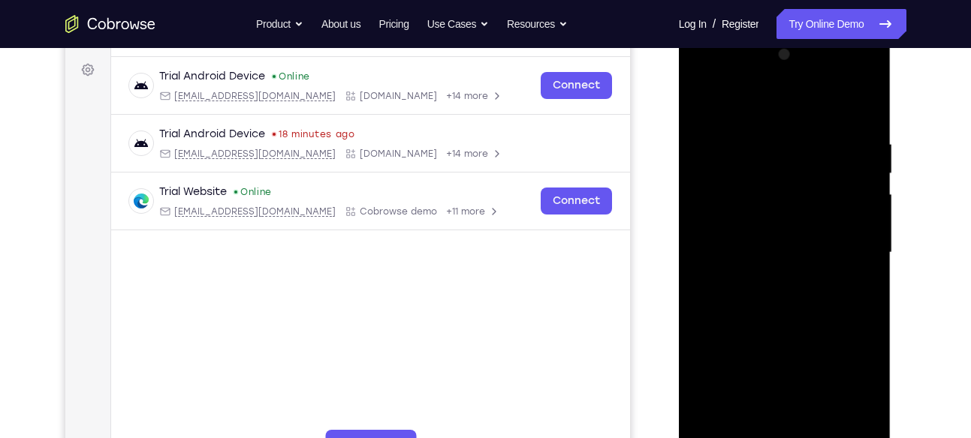
scroll to position [216, 0]
click at [705, 200] on div at bounding box center [784, 254] width 189 height 420
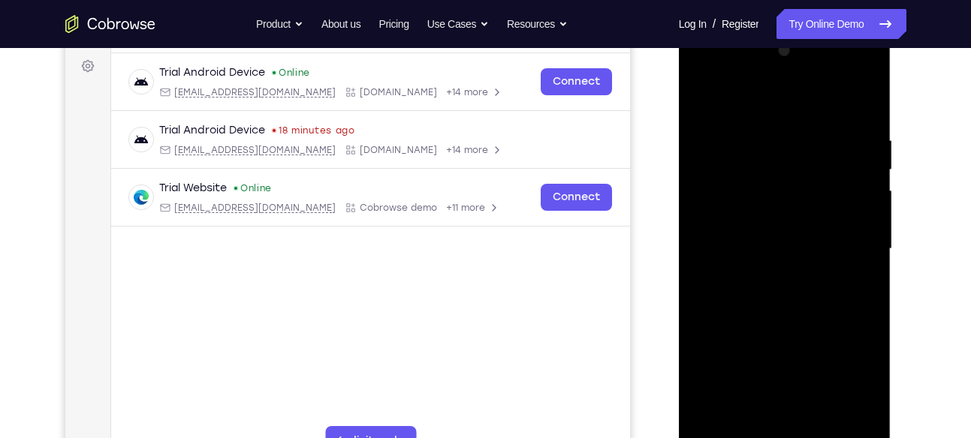
scroll to position [218, 0]
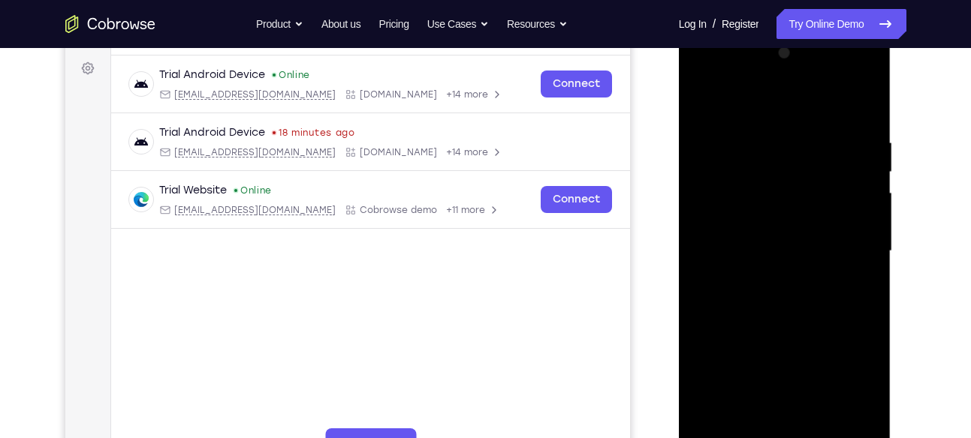
click at [742, 103] on div at bounding box center [784, 251] width 189 height 420
drag, startPoint x: 724, startPoint y: 309, endPoint x: 742, endPoint y: 207, distance: 102.9
click at [742, 207] on div at bounding box center [784, 251] width 189 height 420
click at [815, 243] on div at bounding box center [784, 251] width 189 height 420
click at [793, 289] on div at bounding box center [784, 251] width 189 height 420
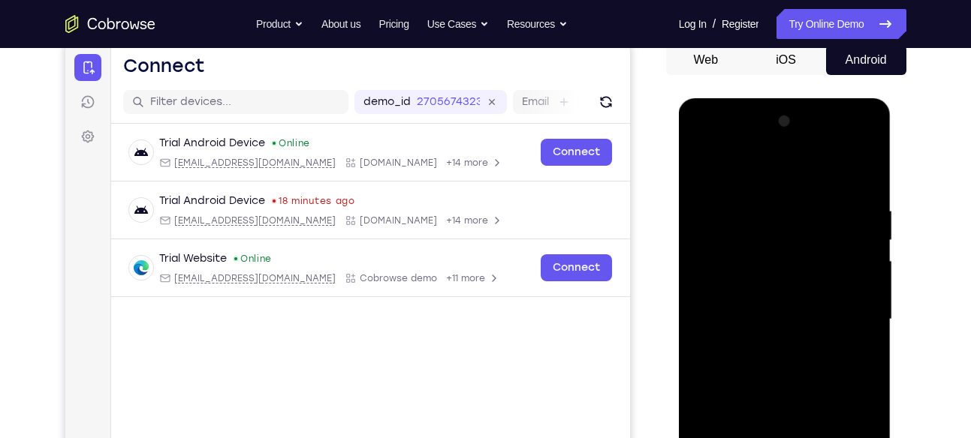
scroll to position [146, 0]
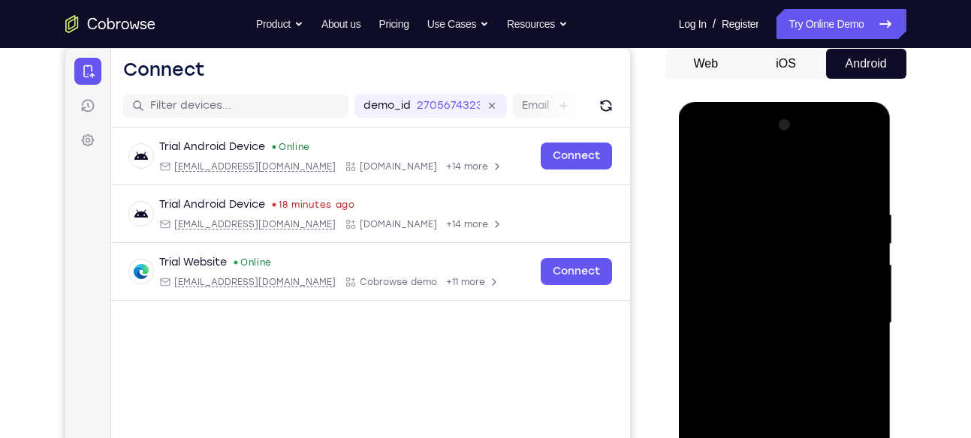
click at [793, 242] on div at bounding box center [784, 323] width 189 height 420
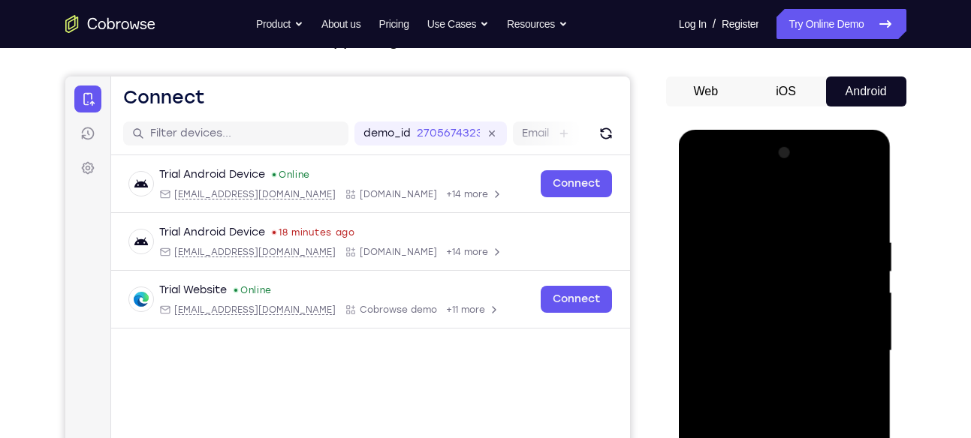
scroll to position [117, 0]
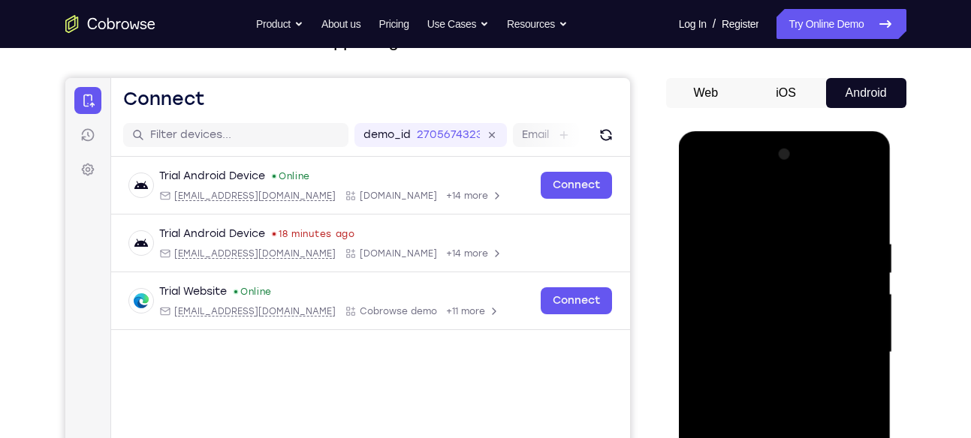
click at [778, 265] on div at bounding box center [784, 353] width 189 height 420
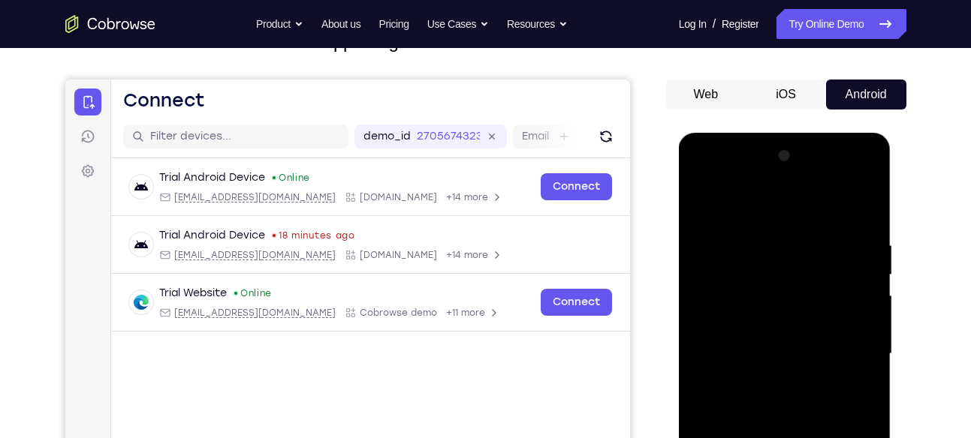
scroll to position [115, 0]
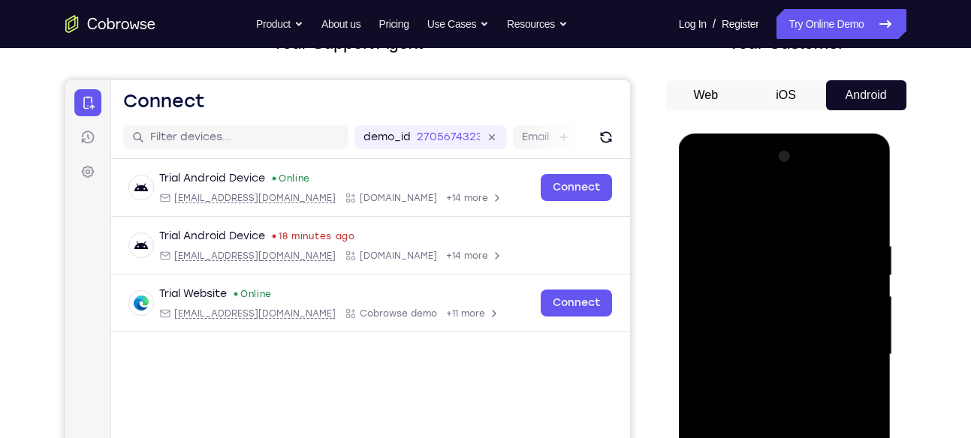
click at [790, 269] on div at bounding box center [784, 355] width 189 height 420
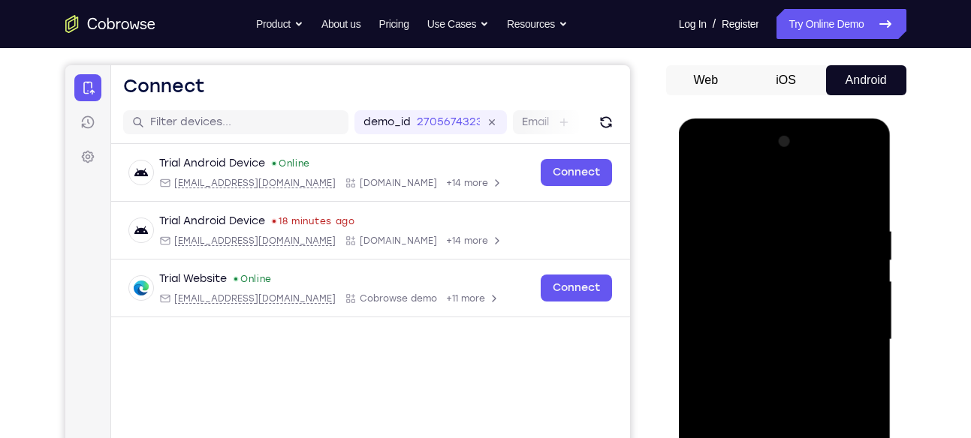
scroll to position [131, 0]
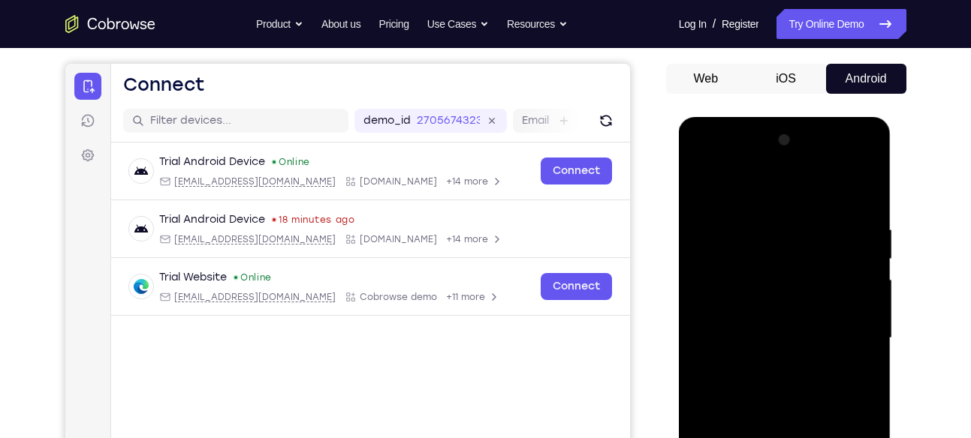
drag, startPoint x: 758, startPoint y: 391, endPoint x: 763, endPoint y: 362, distance: 29.6
click at [763, 362] on div at bounding box center [784, 338] width 189 height 420
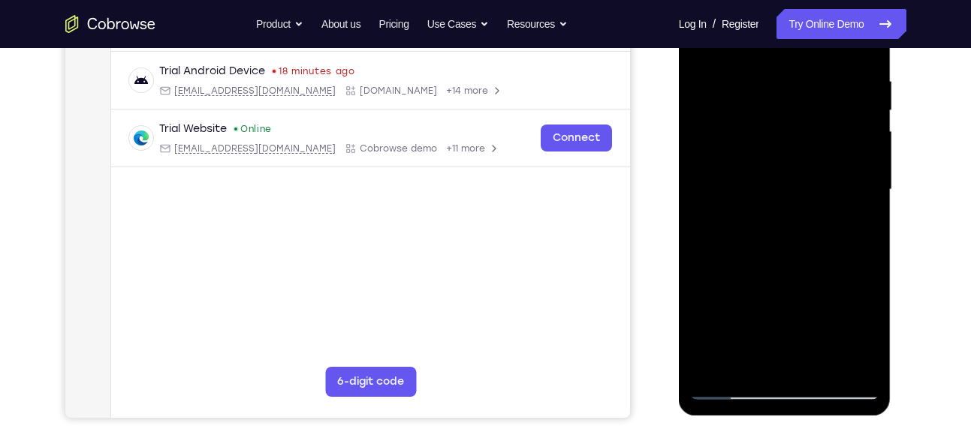
scroll to position [284, 0]
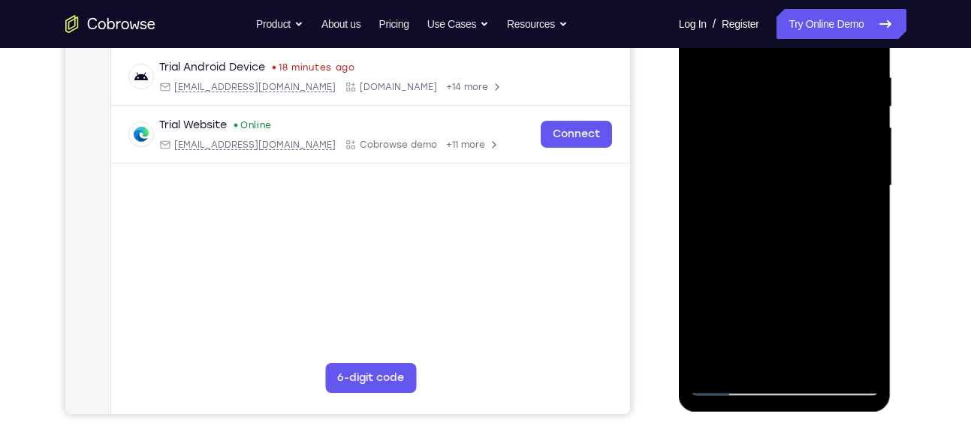
click at [724, 388] on div at bounding box center [784, 186] width 189 height 420
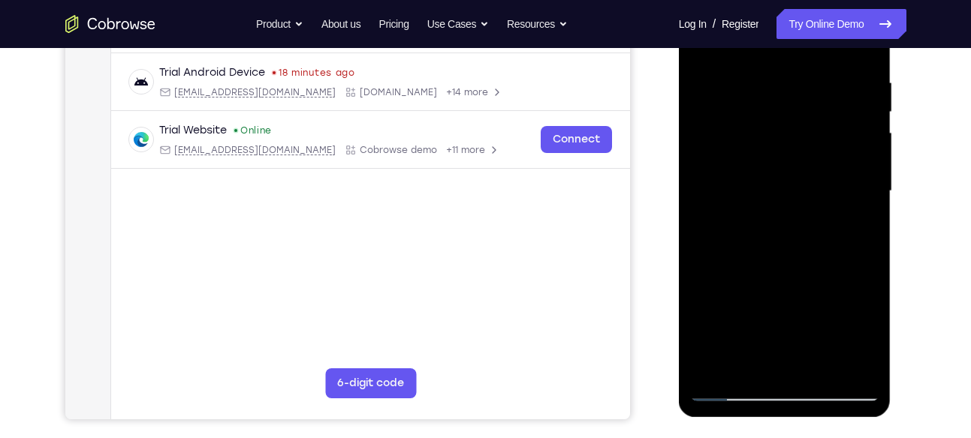
drag, startPoint x: 754, startPoint y: 300, endPoint x: 776, endPoint y: 161, distance: 141.4
click at [776, 161] on div at bounding box center [784, 191] width 189 height 420
click at [723, 134] on div at bounding box center [784, 191] width 189 height 420
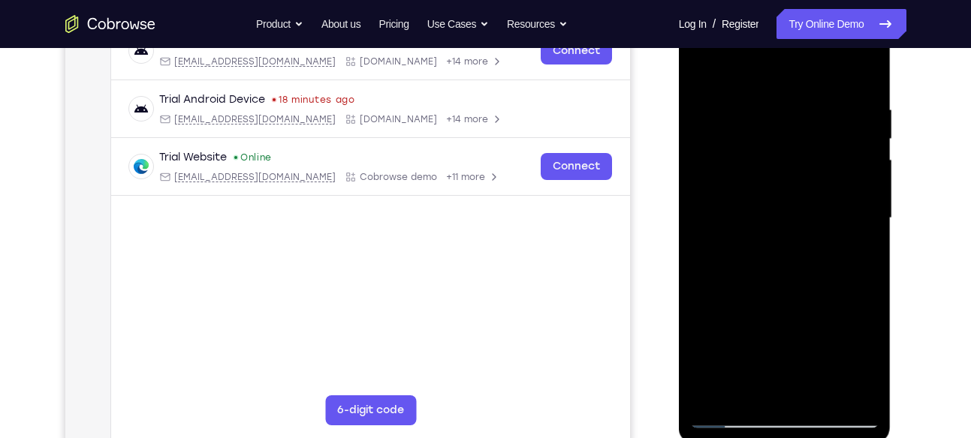
click at [862, 145] on div at bounding box center [784, 218] width 189 height 420
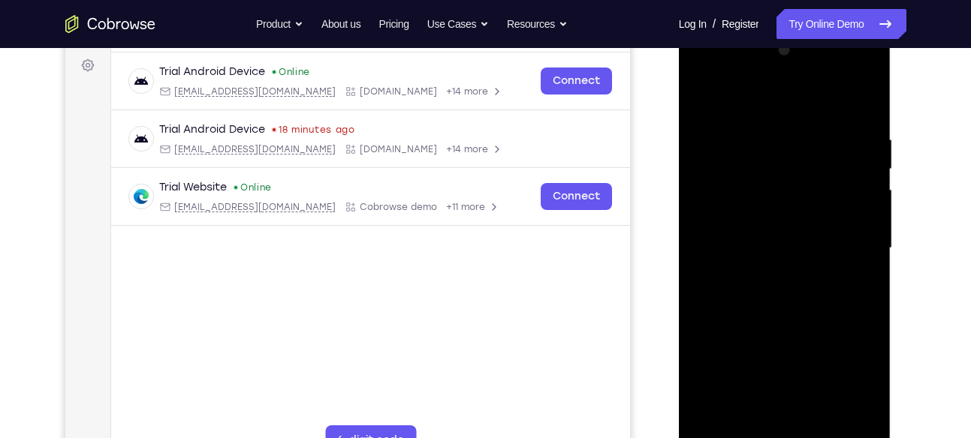
scroll to position [221, 0]
click at [868, 176] on div at bounding box center [784, 249] width 189 height 420
click at [870, 171] on div at bounding box center [784, 249] width 189 height 420
click at [872, 176] on div at bounding box center [784, 249] width 189 height 420
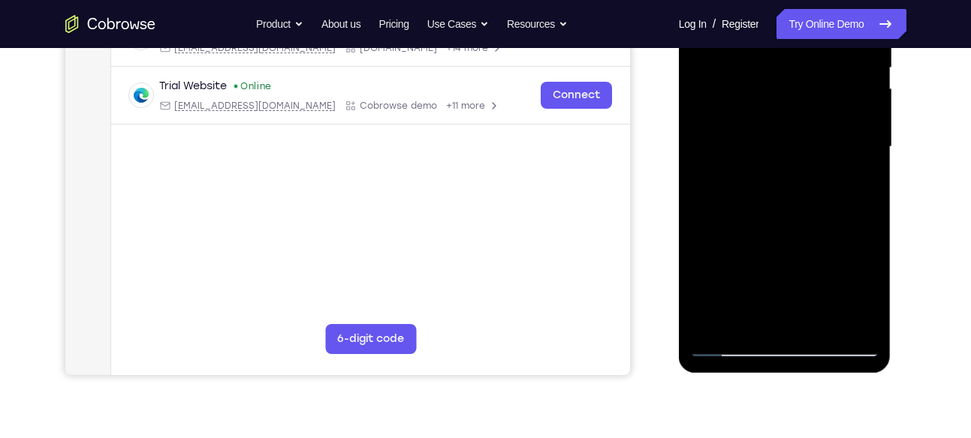
scroll to position [324, 0]
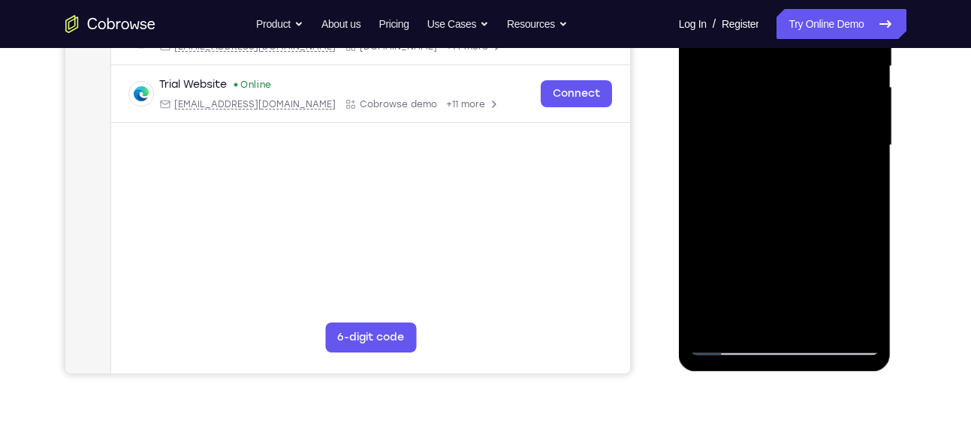
click at [857, 320] on div at bounding box center [784, 145] width 189 height 420
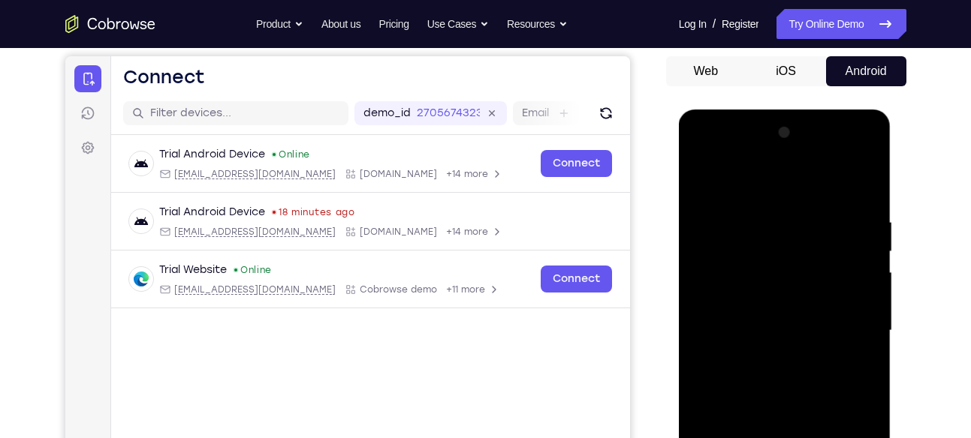
scroll to position [138, 0]
click at [706, 177] on div at bounding box center [784, 332] width 189 height 420
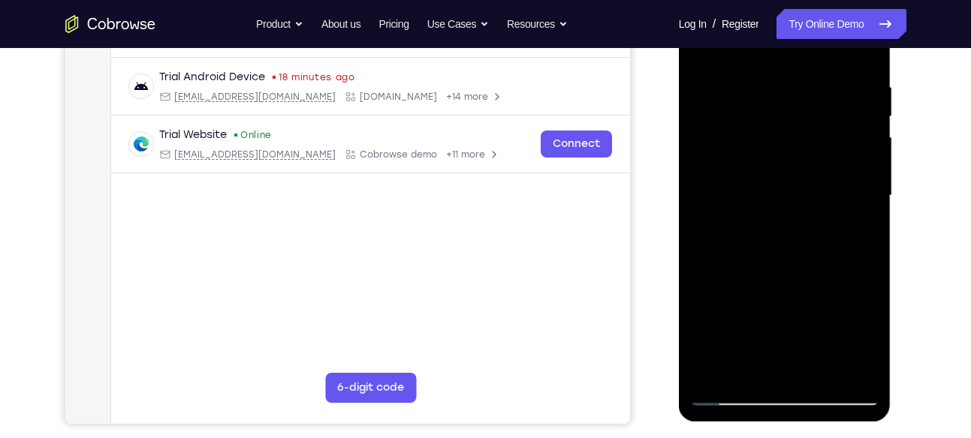
scroll to position [276, 0]
drag, startPoint x: 754, startPoint y: 276, endPoint x: 784, endPoint y: 23, distance: 254.8
click at [784, 23] on div at bounding box center [784, 194] width 189 height 420
drag, startPoint x: 713, startPoint y: 329, endPoint x: 721, endPoint y: 301, distance: 29.0
click at [713, 329] on div at bounding box center [784, 194] width 189 height 420
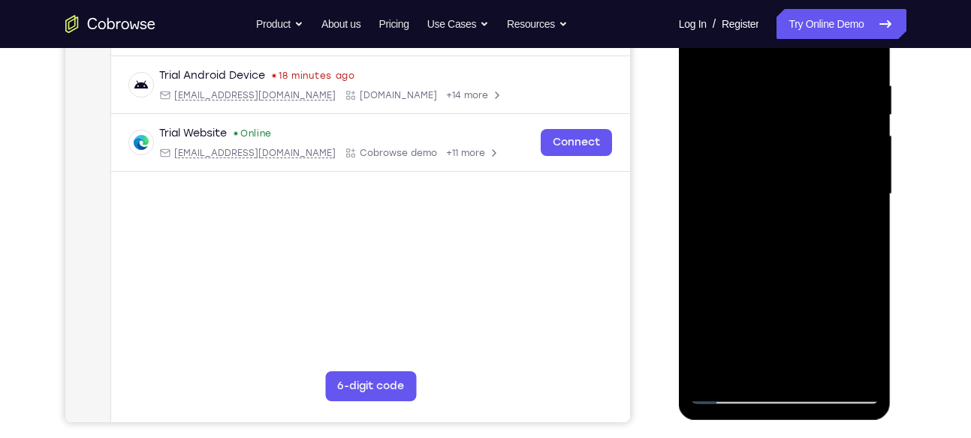
click at [775, 217] on div at bounding box center [784, 194] width 189 height 420
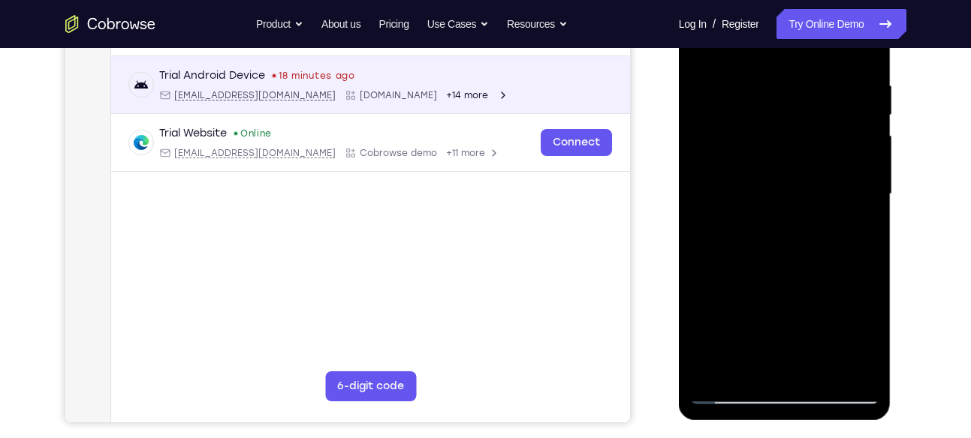
scroll to position [0, 0]
